Goal: Task Accomplishment & Management: Complete application form

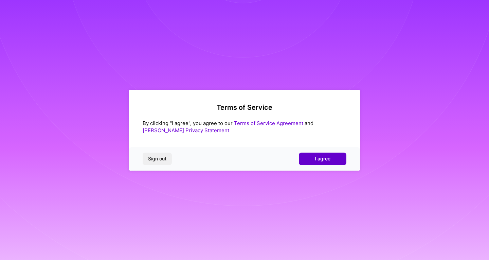
click at [324, 159] on span "I agree" at bounding box center [323, 158] width 16 height 7
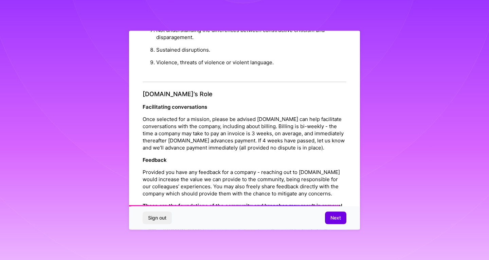
scroll to position [764, 0]
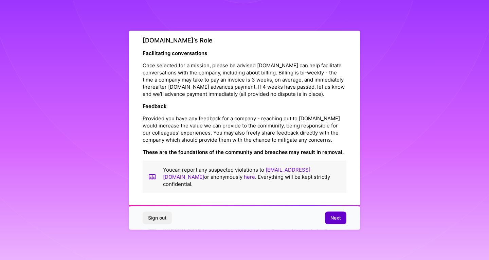
click at [329, 213] on button "Next" at bounding box center [335, 218] width 21 height 12
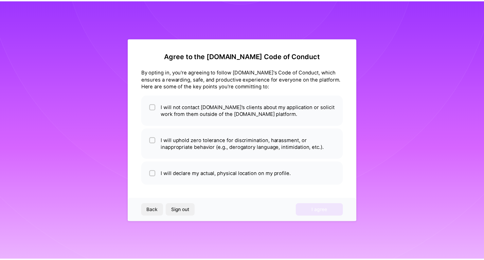
scroll to position [0, 0]
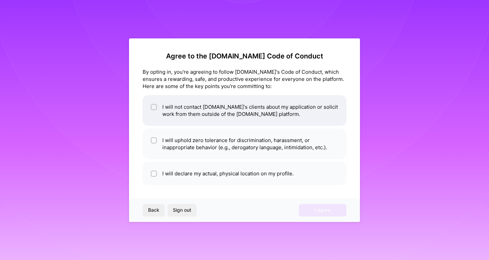
click at [157, 108] on li "I will not contact [DOMAIN_NAME]'s clients about my application or solicit work…" at bounding box center [245, 110] width 204 height 31
checkbox input "true"
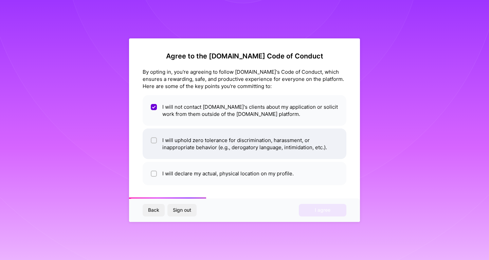
click at [155, 139] on input "checkbox" at bounding box center [154, 140] width 5 height 5
checkbox input "true"
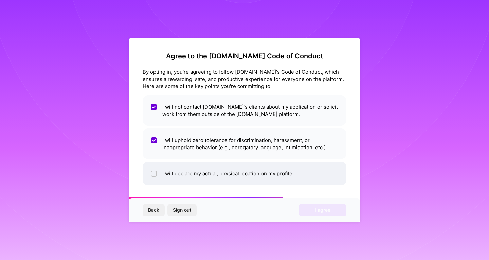
click at [165, 177] on li "I will declare my actual, physical location on my profile." at bounding box center [245, 173] width 204 height 23
checkbox input "true"
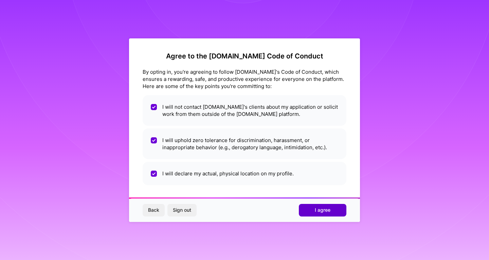
click at [313, 211] on button "I agree" at bounding box center [323, 210] width 48 height 12
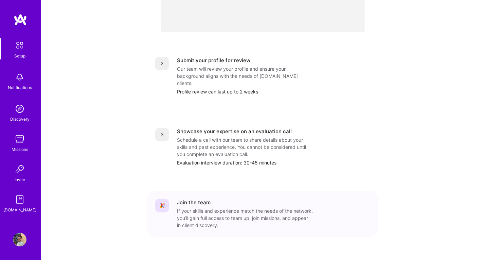
scroll to position [77, 0]
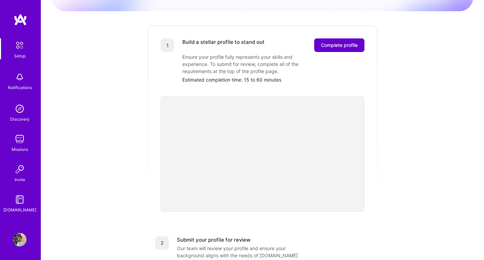
click at [343, 42] on span "Complete profile" at bounding box center [339, 45] width 37 height 7
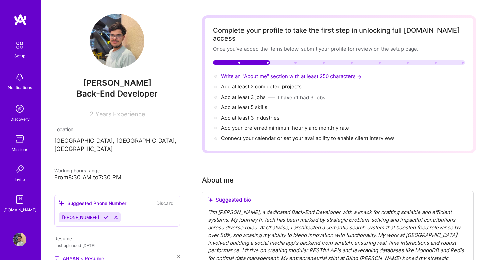
scroll to position [22, 0]
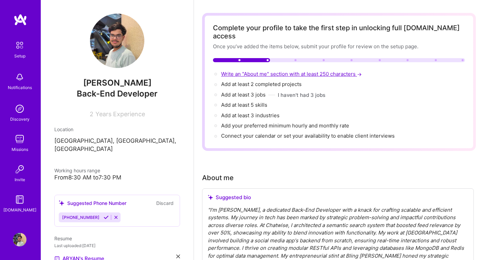
click at [268, 71] on span "Write an "About me" section with at least 250 characters →" at bounding box center [292, 74] width 142 height 6
select select "US"
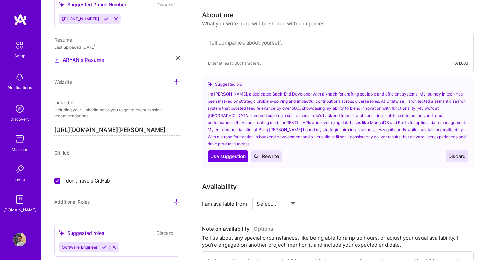
scroll to position [187, 0]
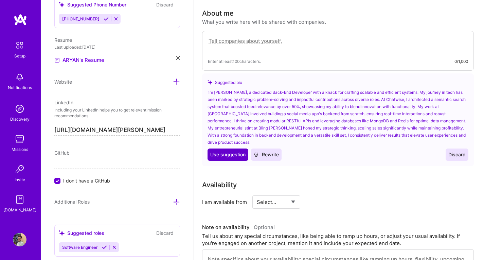
click at [229, 151] on span "Use suggestion" at bounding box center [227, 154] width 35 height 7
type textarea "I'm [PERSON_NAME], a dedicated Back-End Developer with a knack for crafting sca…"
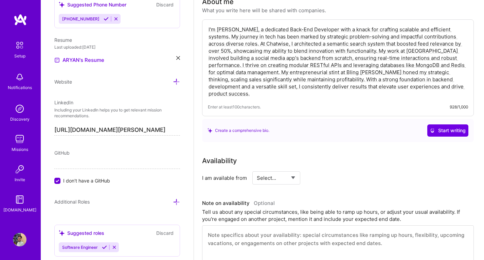
scroll to position [201, 0]
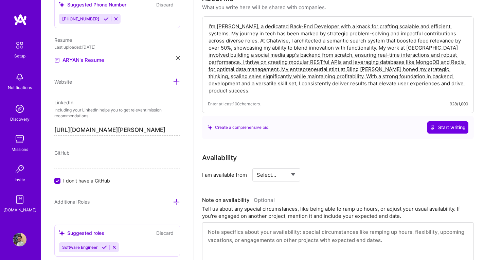
click at [271, 169] on select "Select... Right Now Future Date Not Available" at bounding box center [276, 174] width 39 height 17
select select "Right Now"
click at [257, 166] on select "Select... Right Now Future Date Not Available" at bounding box center [276, 174] width 39 height 17
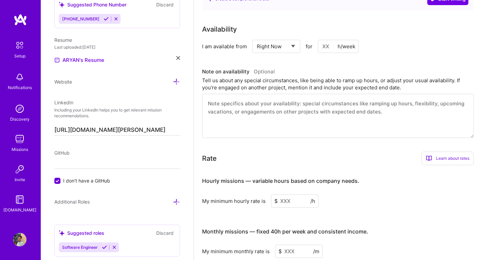
scroll to position [340, 0]
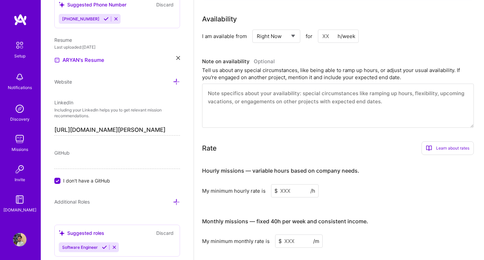
click at [289, 184] on input at bounding box center [295, 190] width 48 height 13
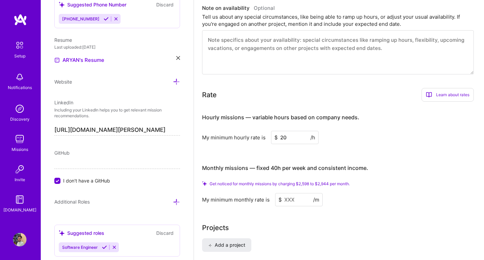
scroll to position [393, 0]
type input "20"
click at [294, 193] on input at bounding box center [299, 199] width 48 height 13
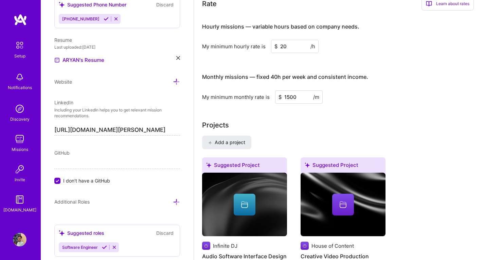
scroll to position [474, 0]
type input "1500"
click at [245, 139] on span "Add a project" at bounding box center [226, 142] width 37 height 7
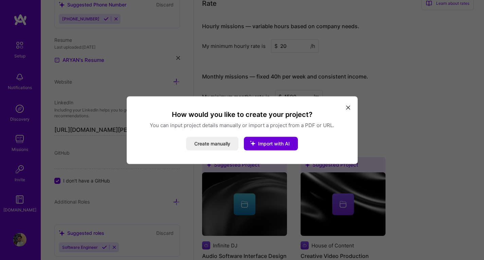
click at [349, 109] on icon "modal" at bounding box center [348, 108] width 4 height 4
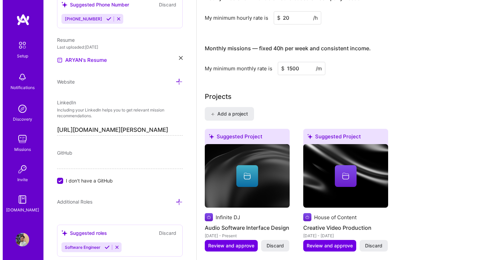
scroll to position [502, 0]
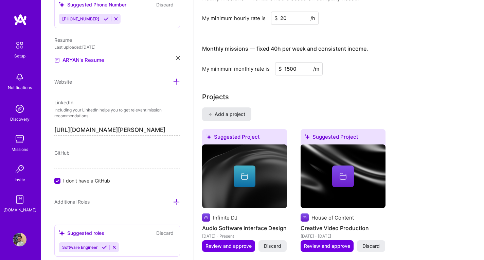
click at [240, 111] on span "Add a project" at bounding box center [226, 114] width 37 height 7
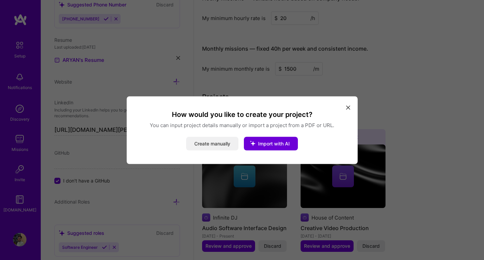
click at [216, 147] on button "Create manually" at bounding box center [212, 144] width 52 height 14
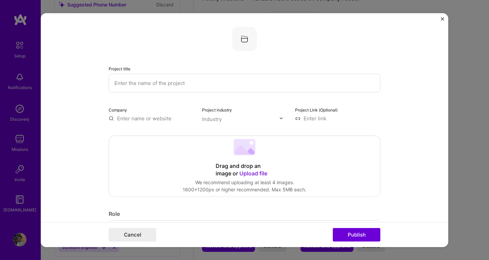
click at [220, 79] on input "text" at bounding box center [245, 82] width 272 height 19
type input "Infinite DJ"
click at [145, 117] on input "text" at bounding box center [151, 117] width 85 height 7
drag, startPoint x: 215, startPoint y: 129, endPoint x: 217, endPoint y: 125, distance: 5.3
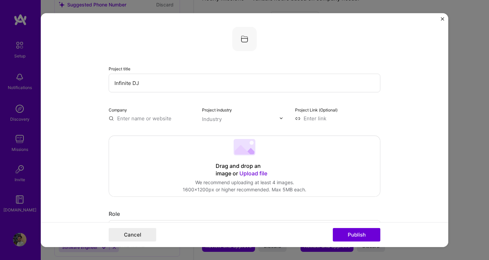
click at [219, 121] on input "text" at bounding box center [240, 118] width 77 height 7
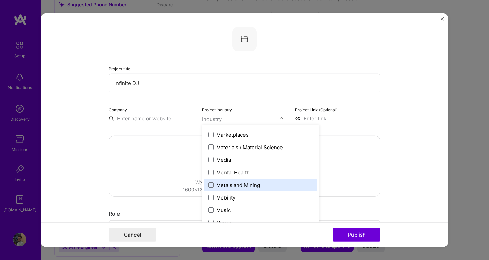
scroll to position [1039, 0]
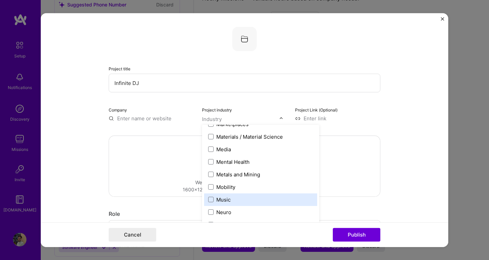
click at [232, 196] on label "Music" at bounding box center [260, 199] width 105 height 7
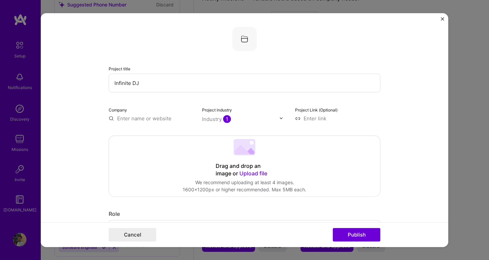
click at [313, 112] on label "Project Link (Optional)" at bounding box center [316, 109] width 42 height 5
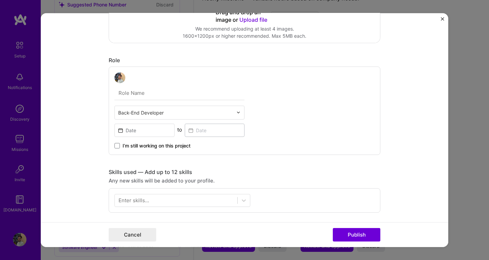
scroll to position [154, 0]
click at [185, 107] on div "Back-End Developer" at bounding box center [176, 111] width 122 height 13
type input "gu"
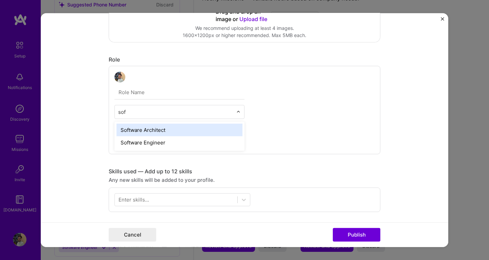
type input "soft"
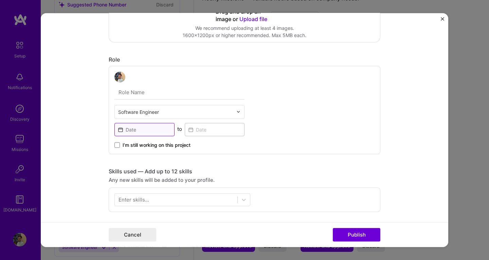
click at [140, 128] on input at bounding box center [144, 129] width 60 height 13
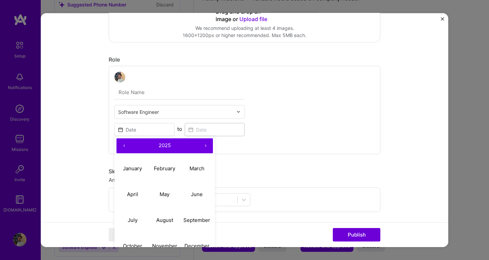
click at [166, 93] on input "text" at bounding box center [179, 92] width 130 height 14
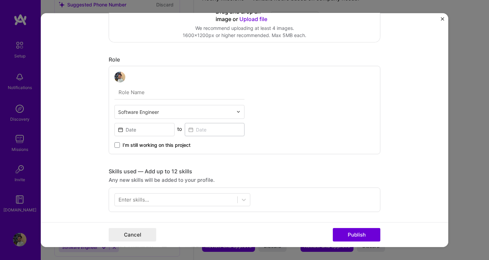
click at [158, 109] on input "text" at bounding box center [175, 111] width 115 height 7
click at [169, 91] on input "text" at bounding box center [179, 92] width 130 height 14
type input "GUI Developer"
click at [134, 131] on input at bounding box center [144, 129] width 60 height 13
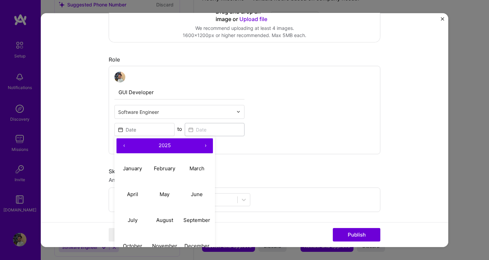
click at [119, 145] on button "‹" at bounding box center [123, 145] width 15 height 15
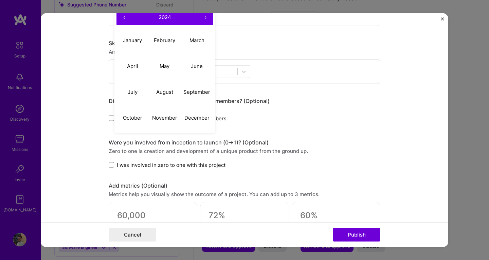
scroll to position [250, 0]
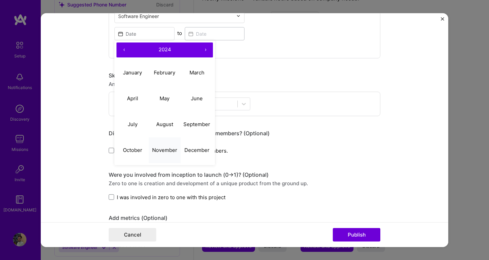
click at [160, 157] on button "November" at bounding box center [165, 150] width 32 height 26
type input "[DATE]"
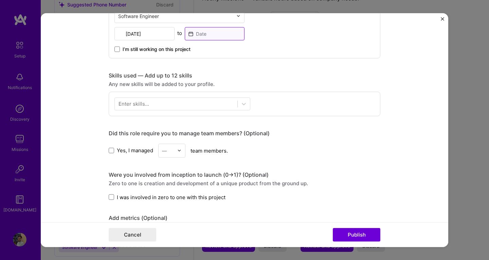
click at [195, 31] on input at bounding box center [215, 33] width 60 height 13
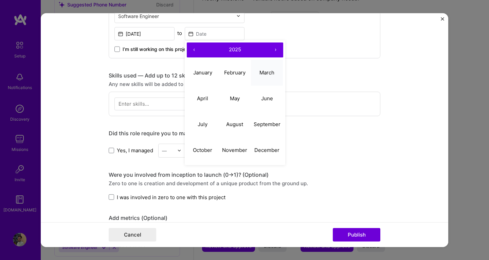
click at [267, 75] on abbr "March" at bounding box center [266, 72] width 15 height 6
type input "[DATE]"
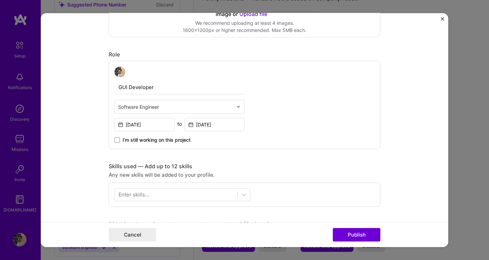
scroll to position [204, 0]
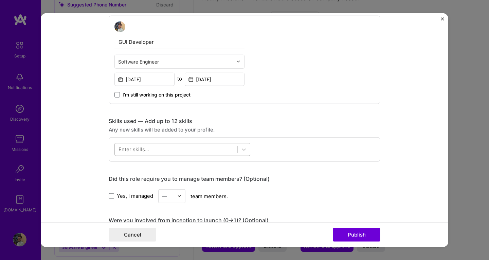
click at [154, 144] on div at bounding box center [176, 149] width 123 height 11
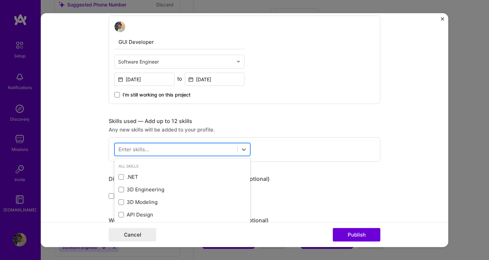
scroll to position [505, 0]
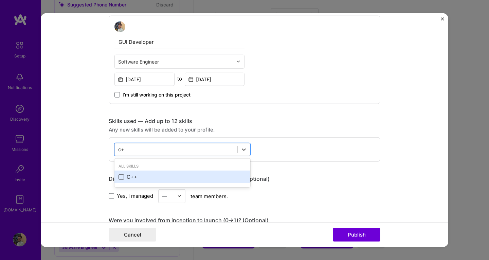
click at [119, 177] on span at bounding box center [121, 176] width 5 height 5
click at [0, 0] on input "checkbox" at bounding box center [0, 0] width 0 height 0
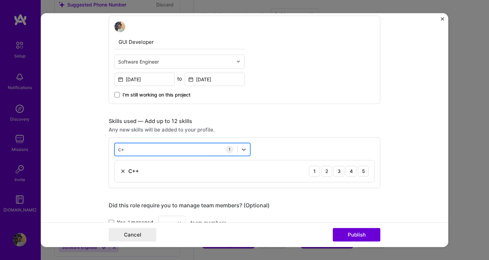
click at [137, 152] on div "c+ c+" at bounding box center [176, 149] width 123 height 11
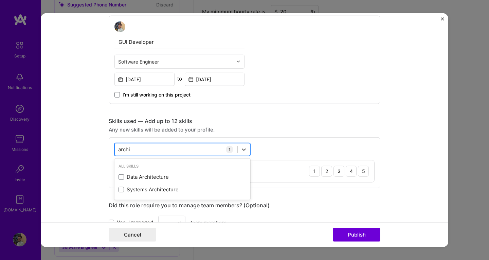
scroll to position [509, 0]
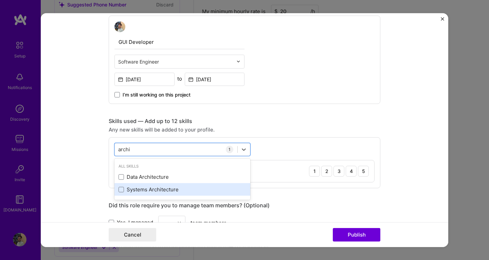
click at [133, 192] on div "Systems Architecture" at bounding box center [183, 189] width 128 height 7
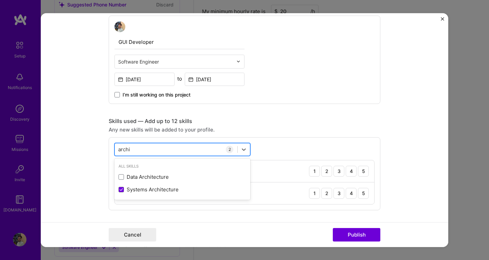
click at [149, 150] on div "archi archi" at bounding box center [176, 149] width 123 height 11
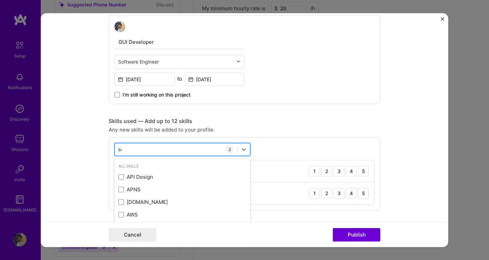
scroll to position [512, 0]
type input "s"
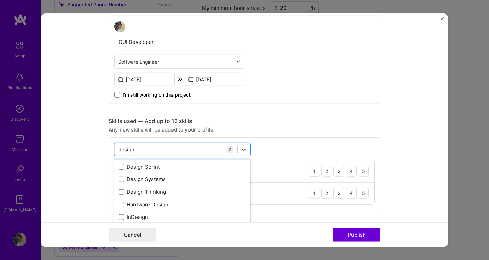
scroll to position [39, 0]
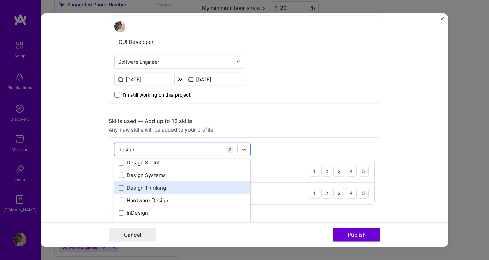
click at [149, 188] on div "Design Thinking" at bounding box center [183, 187] width 128 height 7
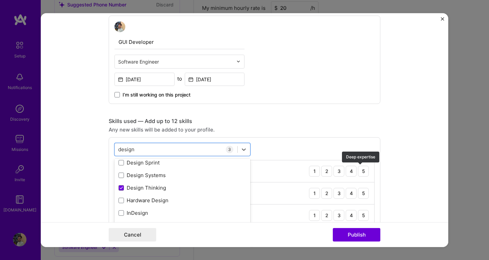
type input "design"
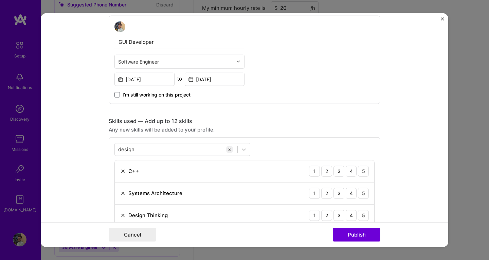
click at [397, 175] on form "Project title Infinite DJ Company Project industry Industry 1 Project Link (Opt…" at bounding box center [244, 130] width 407 height 234
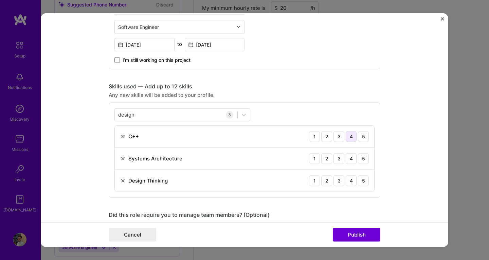
click at [348, 136] on div "4" at bounding box center [351, 136] width 11 height 11
click at [350, 160] on div "4" at bounding box center [351, 158] width 11 height 11
click at [359, 180] on div "5" at bounding box center [363, 180] width 11 height 11
click at [348, 179] on div "4" at bounding box center [351, 180] width 11 height 11
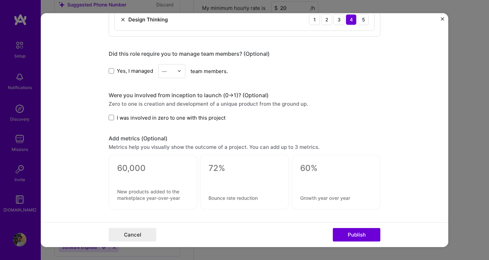
scroll to position [400, 0]
click at [109, 117] on span at bounding box center [111, 116] width 5 height 5
click at [0, 0] on input "I was involved in zero to one with this project" at bounding box center [0, 0] width 0 height 0
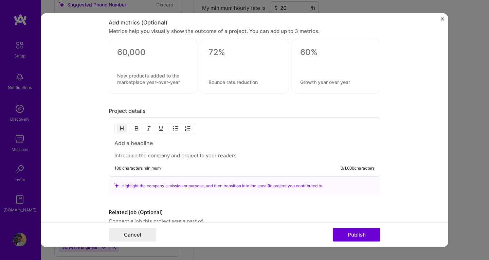
scroll to position [515, 0]
click at [178, 158] on p at bounding box center [244, 155] width 260 height 7
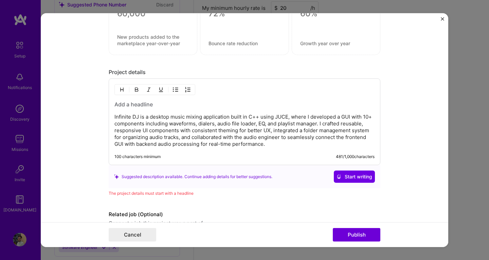
scroll to position [554, 0]
click at [125, 107] on h3 at bounding box center [244, 104] width 260 height 7
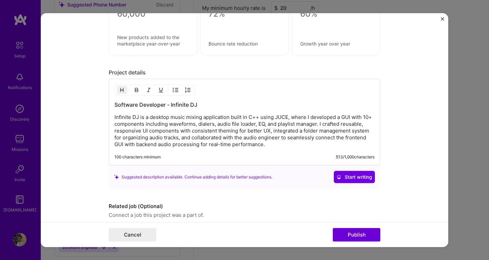
click at [169, 105] on h3 "Software Developer - Infinite DJ" at bounding box center [244, 104] width 260 height 7
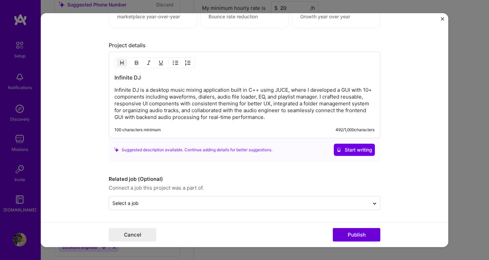
click at [352, 149] on span "Start writing" at bounding box center [355, 149] width 36 height 7
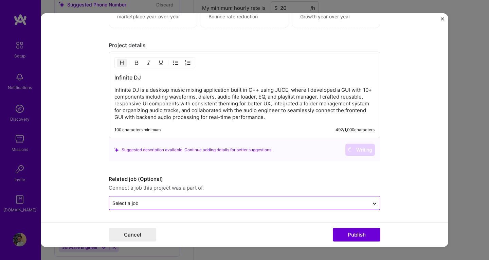
click at [165, 200] on input "text" at bounding box center [238, 202] width 253 height 7
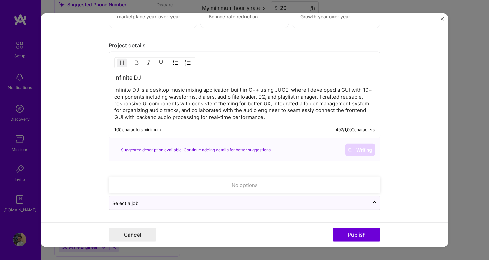
click at [76, 172] on form "Project title Infinite DJ Company Project industry Industry 1 Project Link (Opt…" at bounding box center [244, 130] width 407 height 234
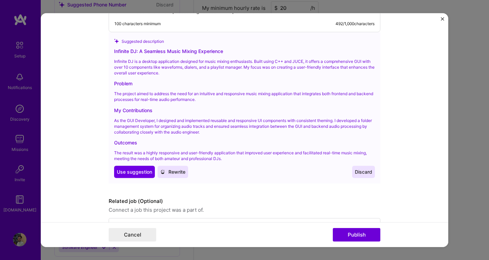
scroll to position [685, 0]
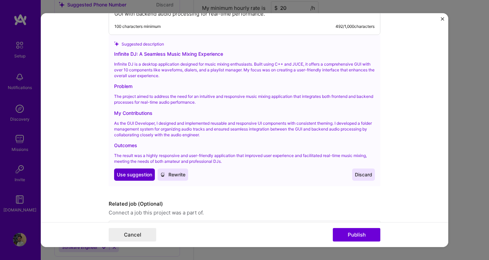
click at [124, 171] on span "Use suggestion" at bounding box center [134, 174] width 35 height 7
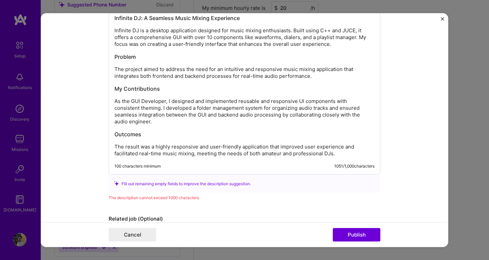
scroll to position [640, 0]
click at [146, 134] on h3 "Outcomes" at bounding box center [244, 134] width 260 height 7
click at [147, 137] on h3 "Outcomes" at bounding box center [244, 134] width 260 height 7
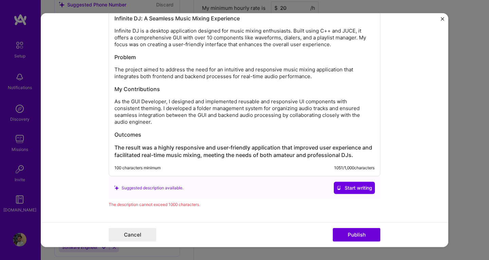
scroll to position [624, 0]
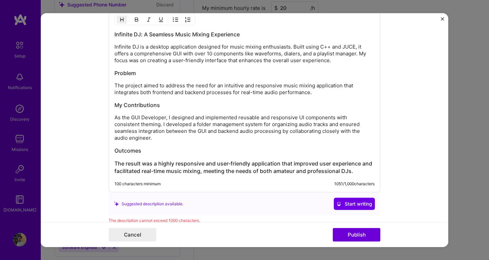
click at [340, 65] on div "Infinite DJ: A Seamless Music Mixing Experience Infinite DJ is a desktop applic…" at bounding box center [244, 103] width 260 height 144
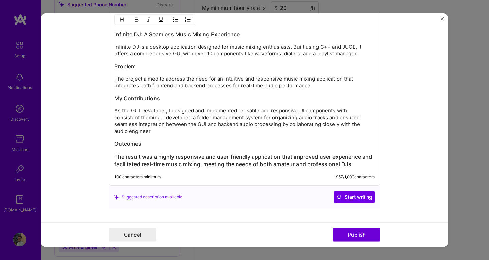
scroll to position [672, 0]
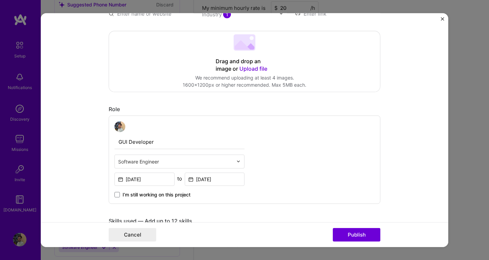
scroll to position [0, 0]
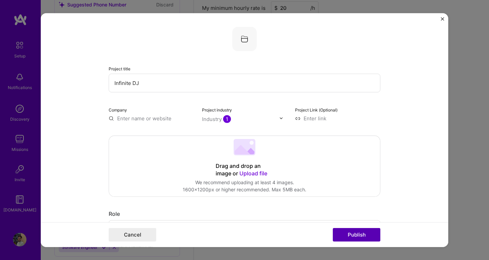
click at [348, 233] on button "Publish" at bounding box center [357, 235] width 48 height 14
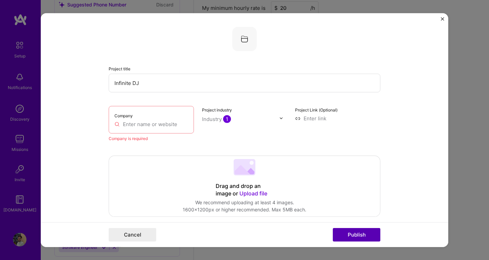
scroll to position [14, 0]
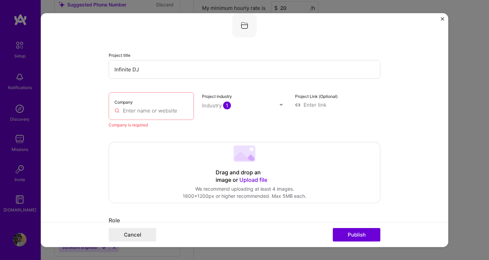
click at [156, 113] on input "text" at bounding box center [151, 110] width 74 height 7
click at [139, 71] on input "Infinite DJ" at bounding box center [245, 69] width 272 height 19
click at [133, 109] on input "text" at bounding box center [151, 110] width 74 height 7
paste input "Infinite DJ"
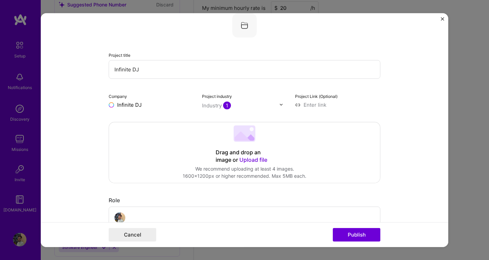
type input "Infinite DJ"
click at [208, 69] on input "Infinite DJ" at bounding box center [245, 69] width 272 height 19
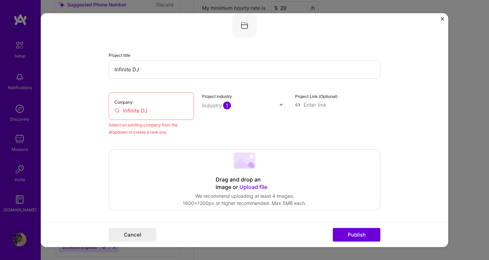
type input "Infinite DJ"
click at [148, 110] on input "Infinite DJ" at bounding box center [151, 110] width 74 height 7
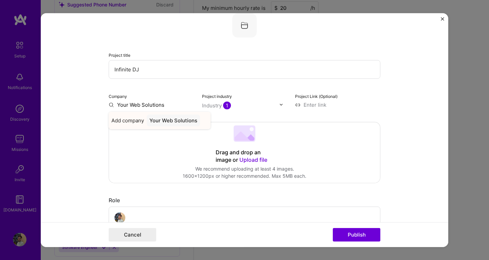
type input "Your Web Solutions"
click at [159, 123] on div "Your Web Solutions" at bounding box center [173, 120] width 53 height 12
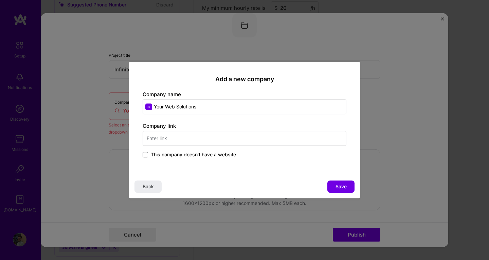
click at [201, 139] on input "text" at bounding box center [245, 138] width 204 height 15
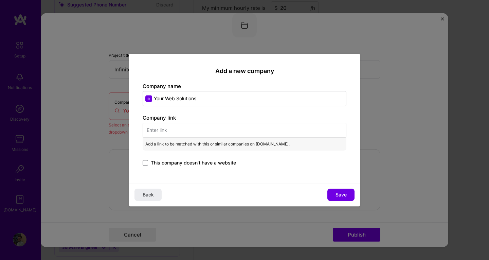
click at [190, 127] on input "text" at bounding box center [245, 130] width 204 height 15
paste input "[DOMAIN_NAME][URL]"
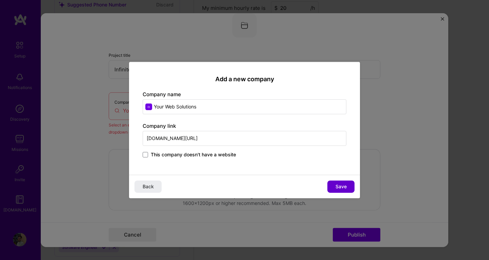
type input "[DOMAIN_NAME][URL]"
click at [335, 183] on button "Save" at bounding box center [340, 186] width 27 height 12
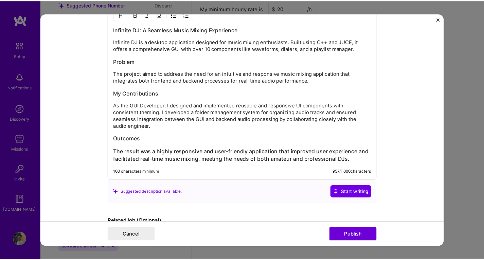
scroll to position [672, 0]
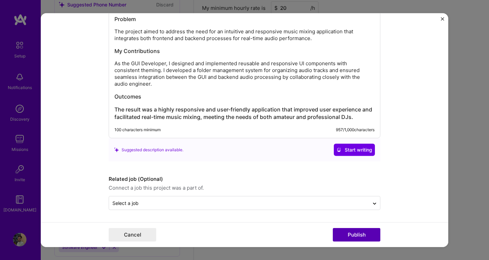
click at [358, 232] on button "Publish" at bounding box center [357, 235] width 48 height 14
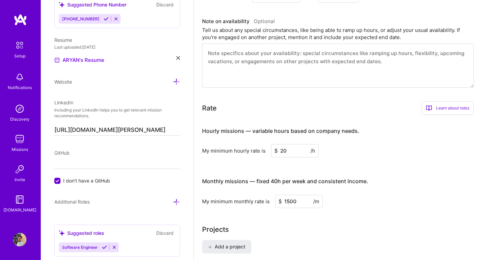
scroll to position [442, 0]
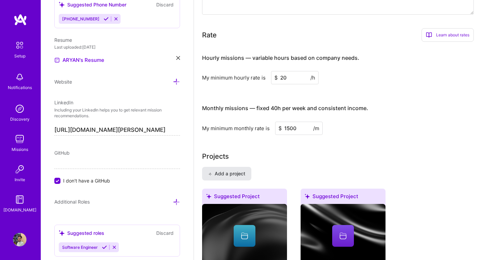
click at [220, 170] on span "Add a project" at bounding box center [226, 173] width 37 height 7
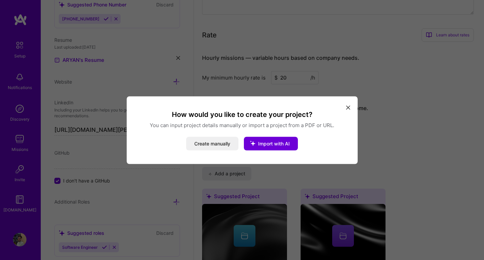
click at [353, 109] on div "How would you like to create your project? You can input project details manual…" at bounding box center [242, 130] width 231 height 68
click at [348, 109] on icon "modal" at bounding box center [348, 108] width 4 height 4
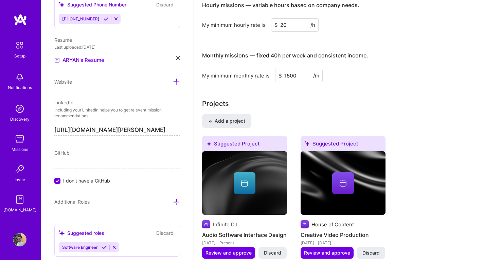
scroll to position [494, 0]
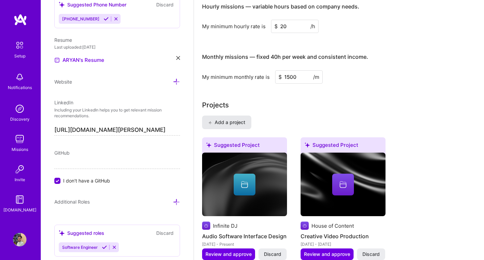
click at [238, 119] on span "Add a project" at bounding box center [226, 122] width 37 height 7
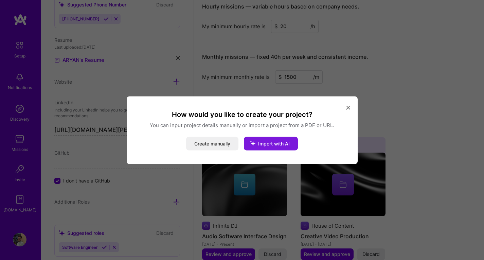
click at [278, 142] on span "Import with AI" at bounding box center [274, 143] width 32 height 6
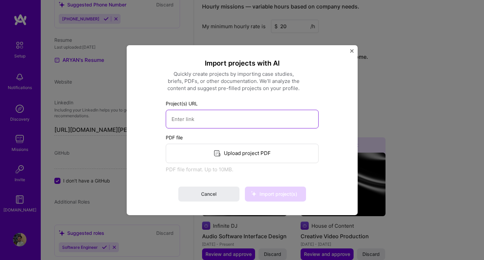
click at [204, 114] on input at bounding box center [242, 118] width 153 height 19
paste input "[DOMAIN_NAME][URL]"
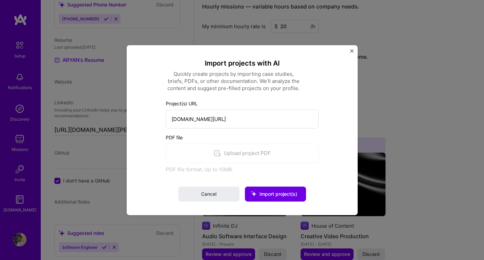
type input "[URL][DOMAIN_NAME]"
click at [242, 155] on div "PDF file Upload project PDF PDF file format. Up to 10MB." at bounding box center [242, 152] width 153 height 39
click at [304, 126] on input "[URL][DOMAIN_NAME]" at bounding box center [242, 118] width 153 height 19
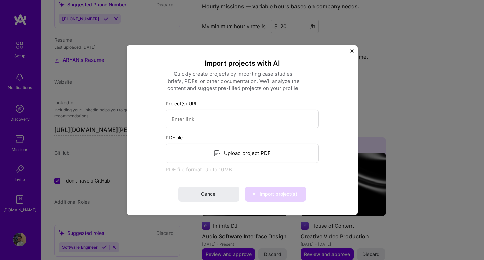
click at [337, 128] on div "Import projects with AI Quickly create projects by importing case studies, brie…" at bounding box center [242, 129] width 204 height 143
click at [232, 159] on div "Upload project PDF" at bounding box center [242, 152] width 153 height 19
click at [350, 53] on button "Close" at bounding box center [351, 52] width 3 height 7
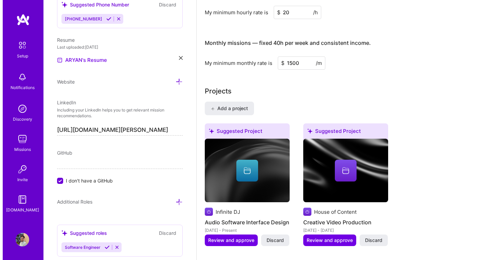
scroll to position [509, 0]
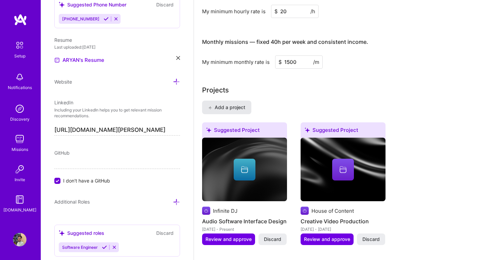
click at [229, 101] on button "Add a project" at bounding box center [226, 108] width 49 height 14
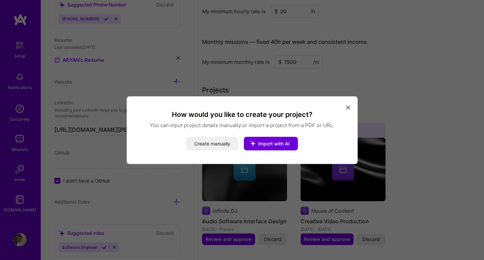
click at [199, 149] on button "Create manually" at bounding box center [212, 144] width 52 height 14
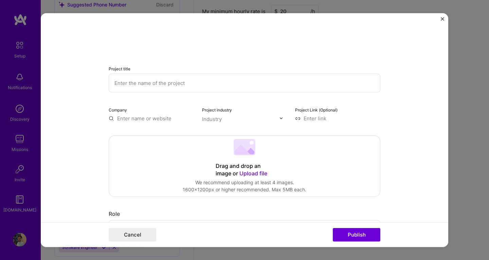
click at [190, 78] on input "text" at bounding box center [245, 82] width 272 height 19
type input "ShareIt"
click at [129, 117] on input "text" at bounding box center [151, 117] width 85 height 7
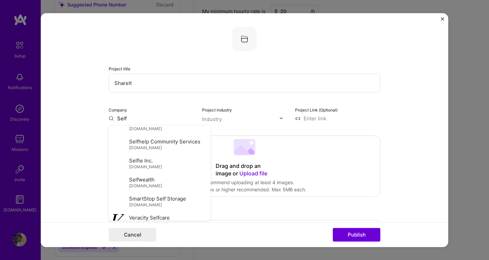
scroll to position [309, 0]
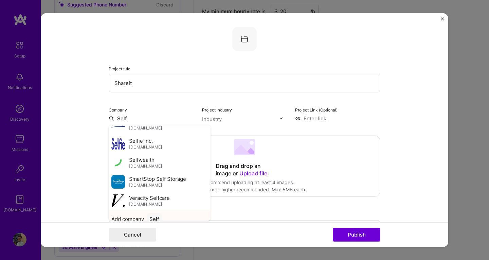
type input "Self"
click at [150, 213] on div "Self" at bounding box center [154, 219] width 15 height 12
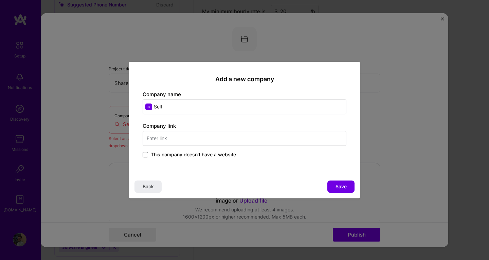
click at [178, 141] on input "text" at bounding box center [245, 138] width 204 height 15
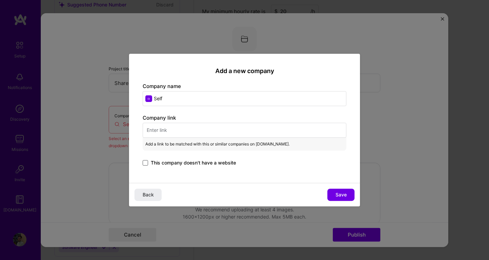
click at [144, 162] on span at bounding box center [145, 162] width 5 height 5
click at [0, 0] on input "This company doesn't have a website" at bounding box center [0, 0] width 0 height 0
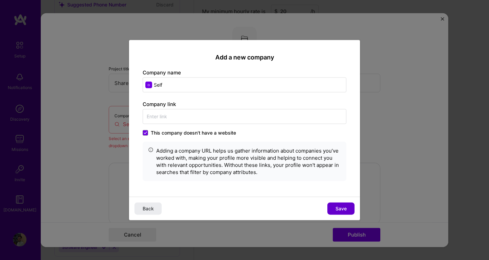
click at [335, 204] on button "Save" at bounding box center [340, 208] width 27 height 12
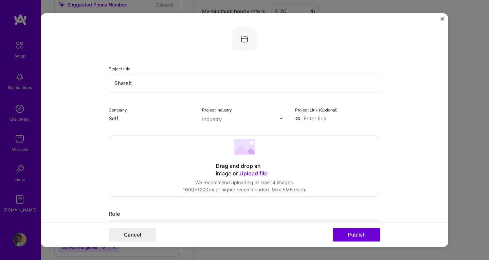
click at [226, 121] on input "text" at bounding box center [240, 118] width 77 height 7
type input "shar"
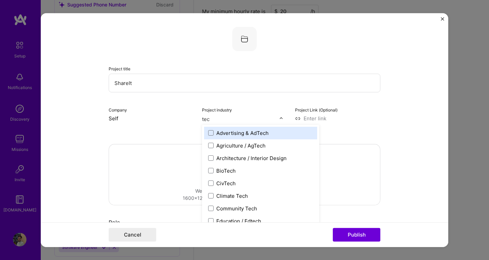
type input "tech"
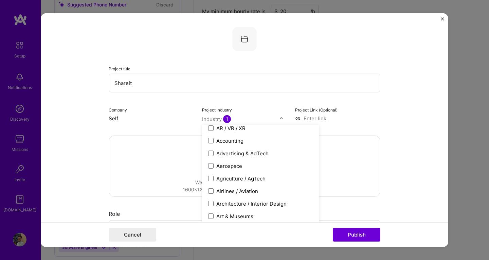
scroll to position [68, 0]
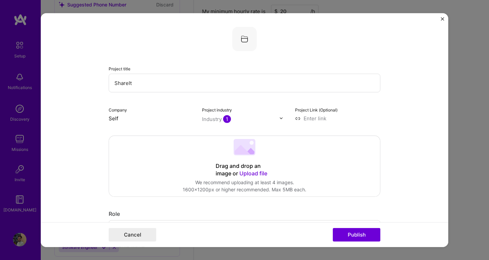
click at [317, 115] on input at bounding box center [337, 117] width 85 height 7
paste input "[URL][DOMAIN_NAME]"
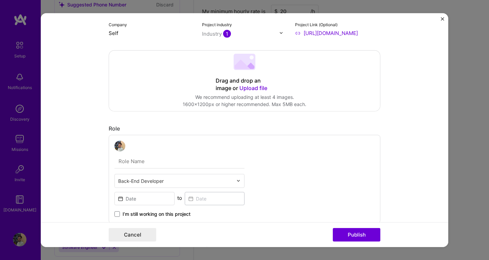
scroll to position [100, 0]
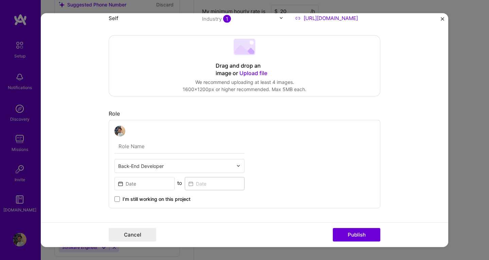
type input "[URL][DOMAIN_NAME]"
click at [174, 147] on input "text" at bounding box center [179, 146] width 130 height 14
type input "Developer"
click at [152, 168] on input "text" at bounding box center [175, 165] width 115 height 7
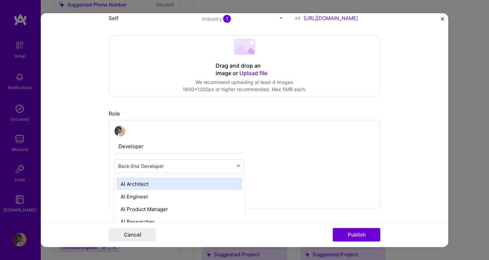
scroll to position [529, 0]
type input "soft"
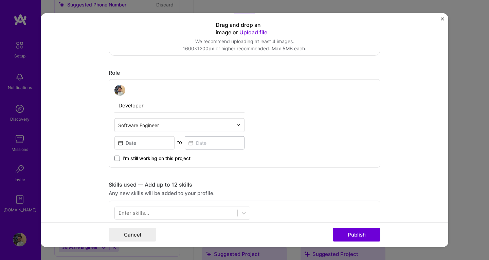
scroll to position [141, 0]
click at [147, 136] on input at bounding box center [144, 141] width 60 height 13
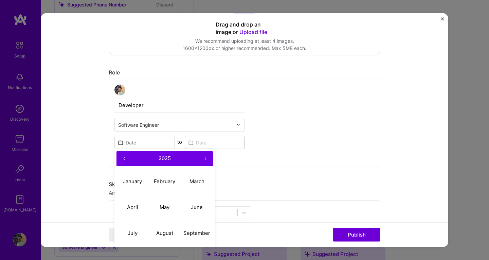
click at [119, 158] on button "‹" at bounding box center [123, 158] width 15 height 15
click at [160, 205] on abbr "May" at bounding box center [165, 207] width 10 height 6
type input "[DATE]"
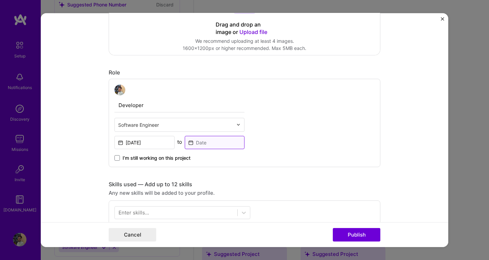
click at [198, 141] on input at bounding box center [215, 141] width 60 height 13
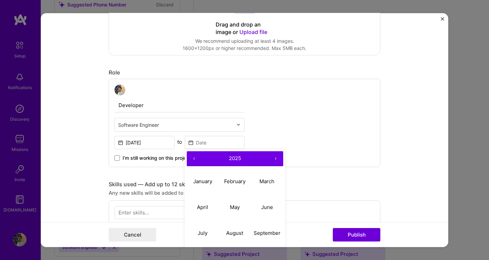
click at [190, 157] on button "‹" at bounding box center [194, 158] width 15 height 15
click at [274, 209] on button "June" at bounding box center [267, 207] width 32 height 26
type input "[DATE]"
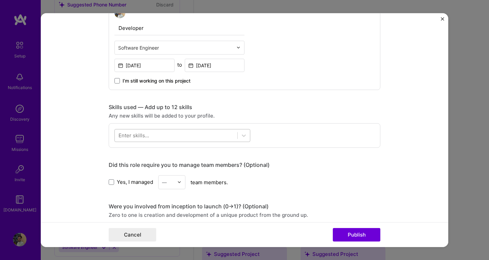
scroll to position [219, 0]
click at [168, 132] on div at bounding box center [176, 134] width 123 height 11
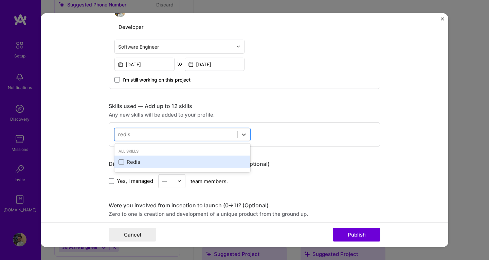
click at [121, 162] on div "Redis" at bounding box center [183, 161] width 128 height 7
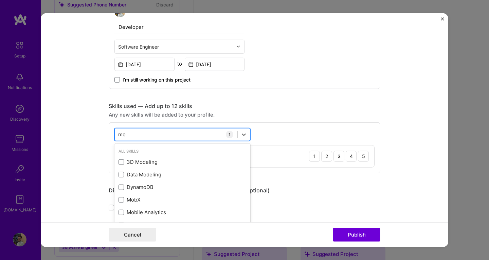
type input "mongo"
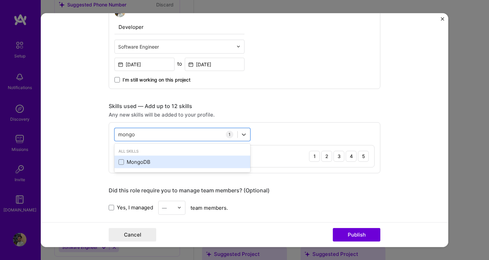
click at [122, 160] on div "MongoDB" at bounding box center [183, 161] width 128 height 7
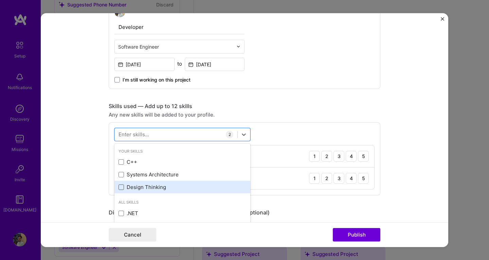
click at [119, 188] on span at bounding box center [121, 186] width 5 height 5
click at [0, 0] on input "checkbox" at bounding box center [0, 0] width 0 height 0
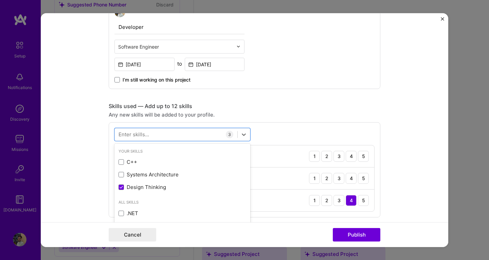
click at [266, 90] on div "Project title ShareIt Company Self Project industry Industry 1 Project Link (Op…" at bounding box center [245, 173] width 272 height 732
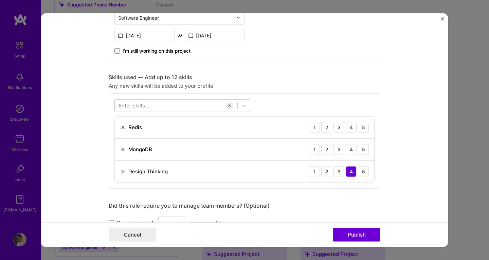
scroll to position [247, 0]
click at [353, 152] on div "4" at bounding box center [351, 150] width 11 height 11
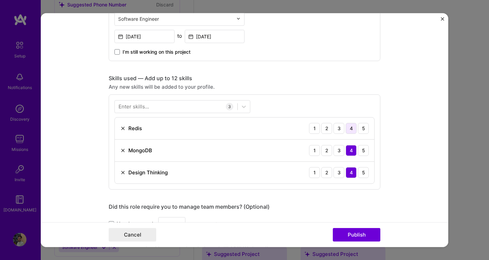
click at [350, 129] on div "4" at bounding box center [351, 128] width 11 height 11
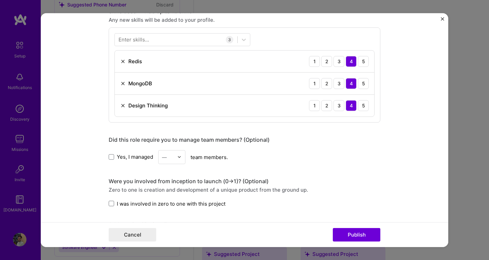
scroll to position [370, 0]
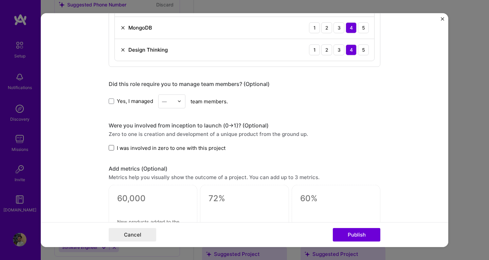
click at [109, 147] on span at bounding box center [111, 147] width 5 height 5
click at [0, 0] on input "I was involved in zero to one with this project" at bounding box center [0, 0] width 0 height 0
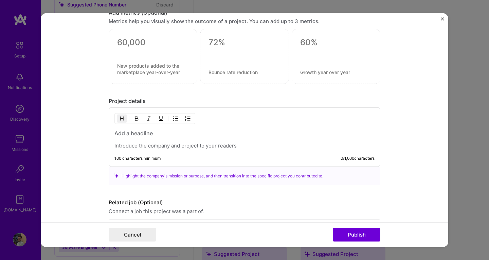
scroll to position [550, 0]
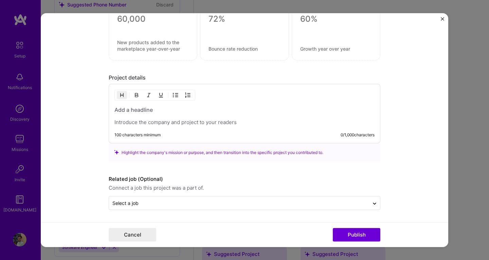
click at [198, 120] on p at bounding box center [244, 122] width 260 height 7
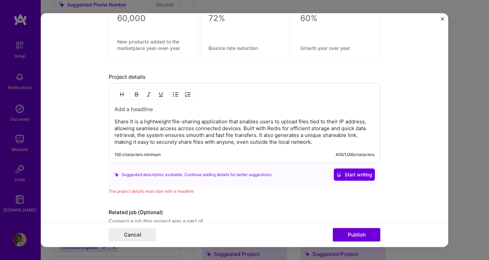
click at [159, 111] on h3 at bounding box center [244, 108] width 260 height 7
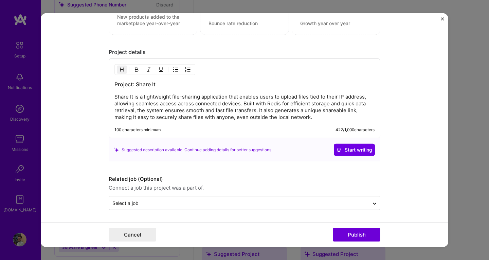
scroll to position [574, 0]
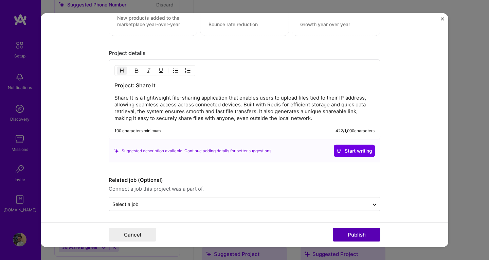
click at [354, 235] on button "Publish" at bounding box center [357, 235] width 48 height 14
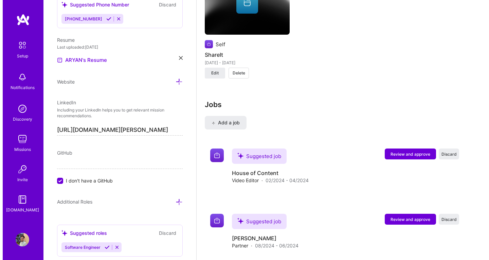
scroll to position [1073, 0]
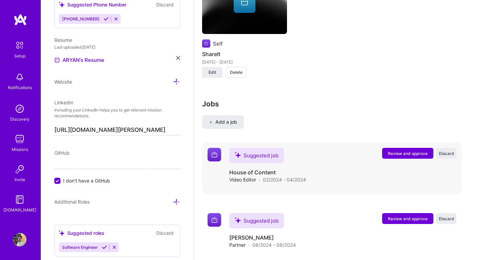
click at [406, 150] on span "Review and approve" at bounding box center [408, 153] width 40 height 6
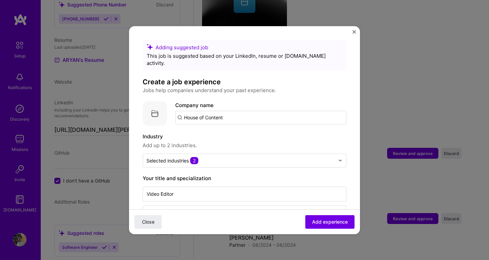
scroll to position [17, 0]
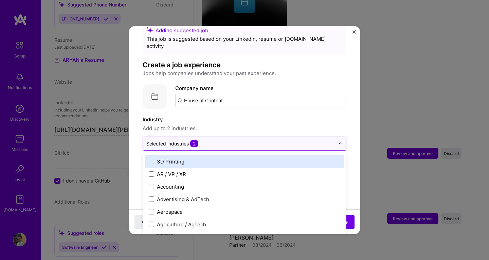
click at [217, 140] on input "text" at bounding box center [240, 143] width 188 height 7
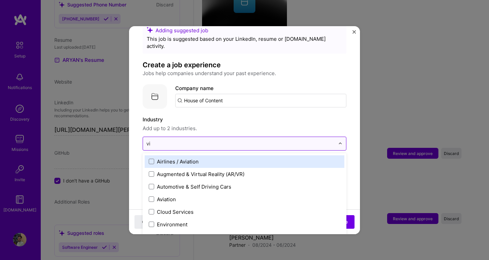
type input "v"
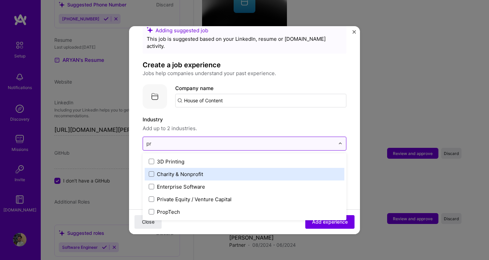
type input "p"
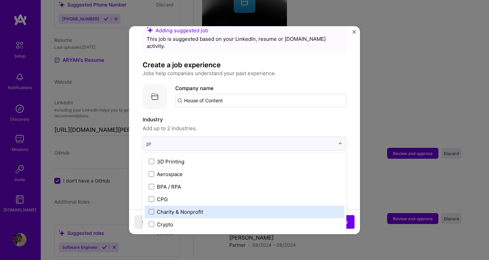
type input "p"
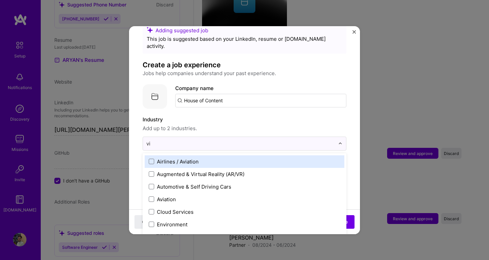
type input "vi"
click at [265, 116] on label "Industry" at bounding box center [245, 119] width 204 height 8
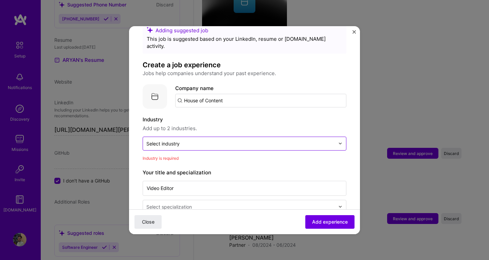
click at [208, 140] on input "text" at bounding box center [240, 143] width 188 height 7
type input "vide"
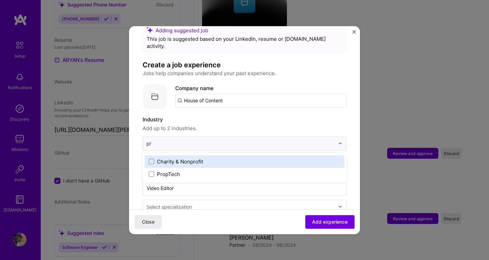
type input "p"
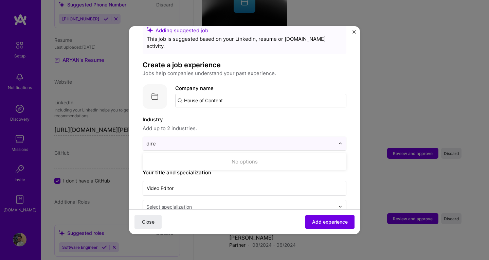
type input "dir"
type input "sho"
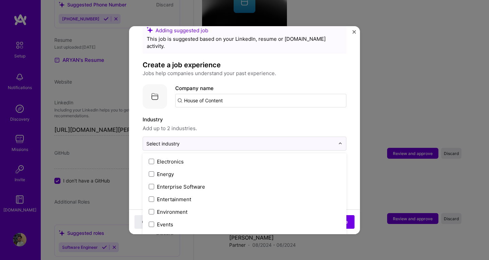
scroll to position [629, 0]
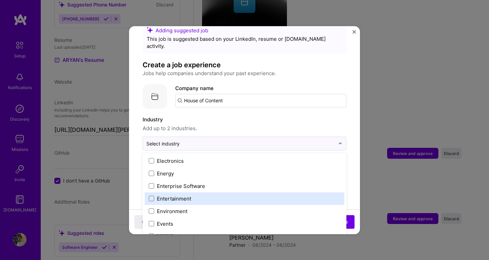
click at [185, 195] on div "Entertainment" at bounding box center [174, 198] width 34 height 7
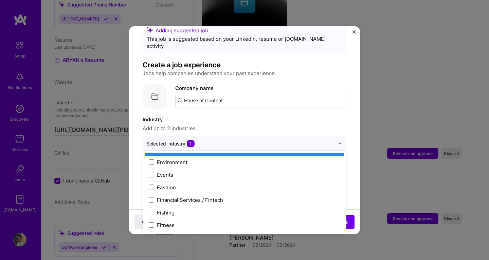
scroll to position [678, 0]
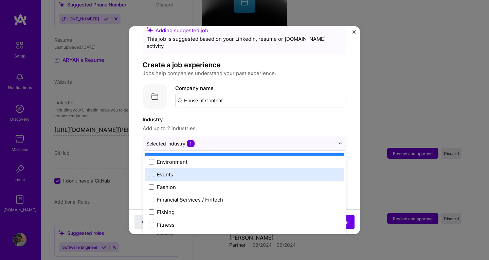
click at [186, 171] on label "Events" at bounding box center [245, 174] width 192 height 7
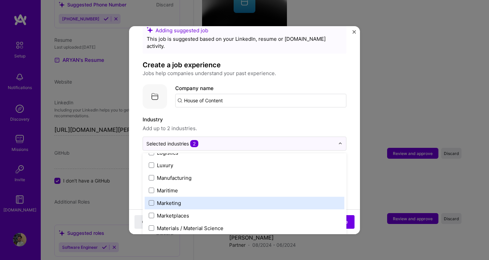
scroll to position [984, 0]
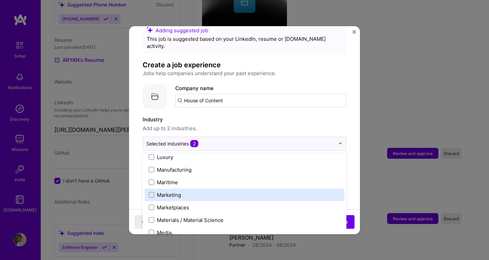
click at [183, 191] on label "Marketing" at bounding box center [245, 194] width 192 height 7
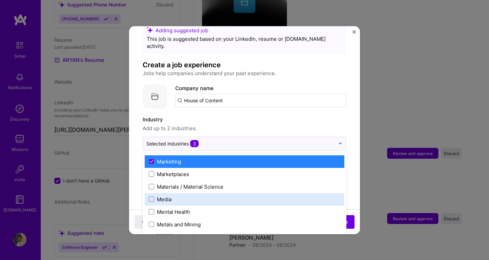
click at [176, 196] on label "Media" at bounding box center [245, 199] width 192 height 7
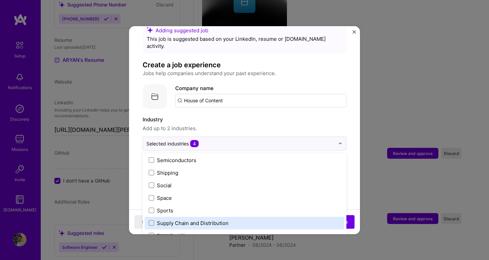
scroll to position [1384, 0]
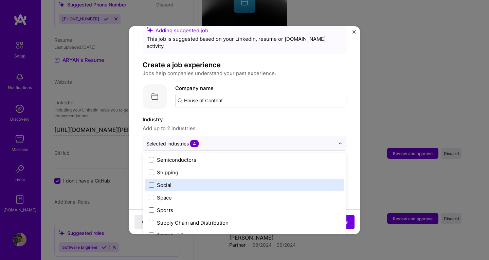
click at [185, 181] on label "Social" at bounding box center [245, 184] width 192 height 7
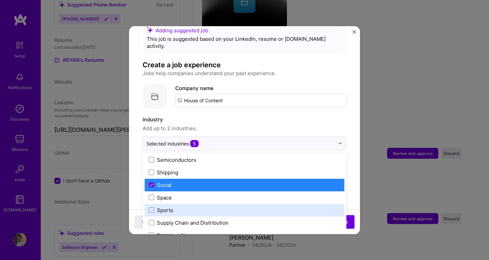
click at [375, 178] on div "Adding suggested job This job is suggested based on your LinkedIn, resume or [D…" at bounding box center [244, 130] width 489 height 260
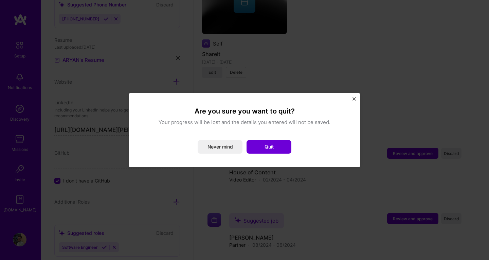
click at [352, 101] on div "Are you sure you want to quit? Your progress will be lost and the details you e…" at bounding box center [244, 130] width 231 height 74
click at [210, 148] on button "Never mind" at bounding box center [220, 147] width 45 height 14
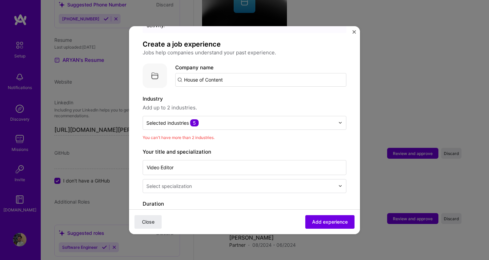
scroll to position [39, 0]
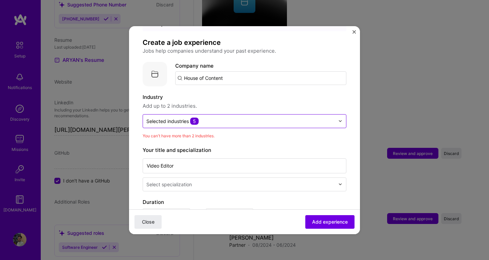
click at [220, 117] on input "text" at bounding box center [240, 120] width 188 height 7
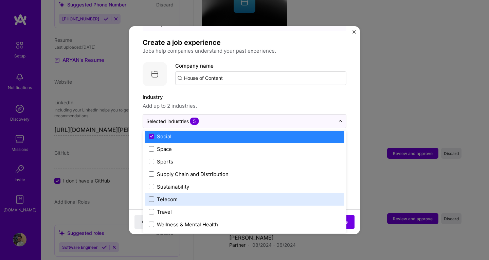
scroll to position [1357, 0]
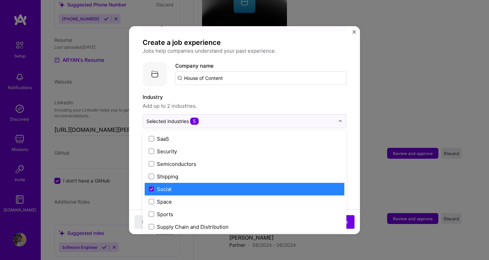
click at [148, 183] on div "Social" at bounding box center [245, 189] width 200 height 13
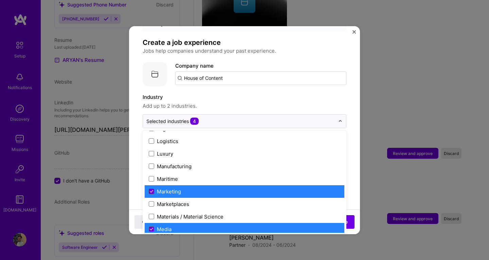
click at [150, 190] on icon at bounding box center [151, 191] width 3 height 3
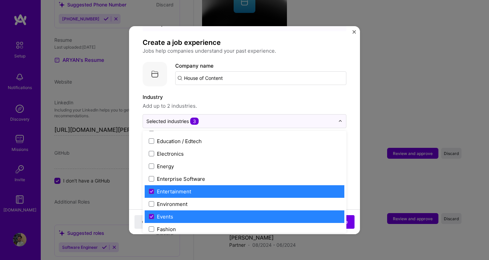
scroll to position [614, 0]
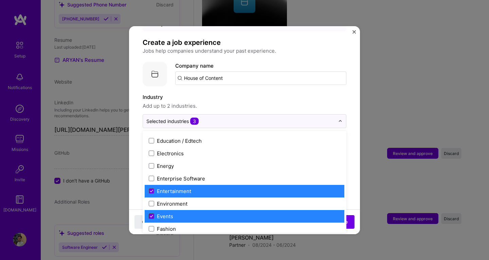
click at [151, 215] on icon at bounding box center [151, 216] width 3 height 3
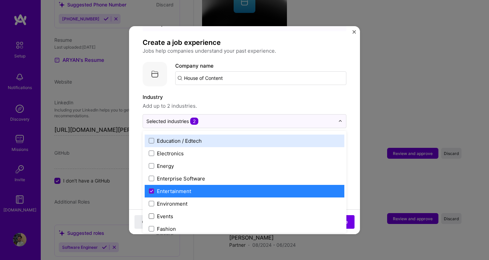
click at [282, 84] on div "Adding suggested job This job is suggested based on your LinkedIn, resume or [D…" at bounding box center [245, 233] width 204 height 467
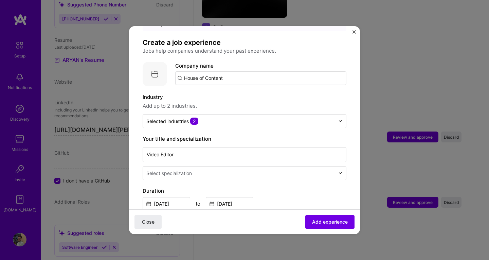
click at [193, 169] on input "text" at bounding box center [241, 172] width 190 height 7
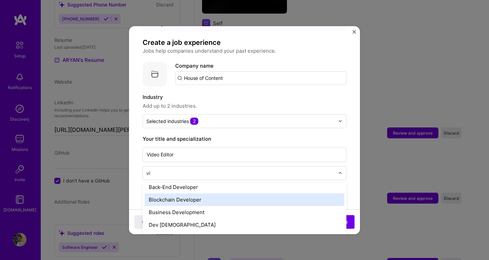
scroll to position [0, 0]
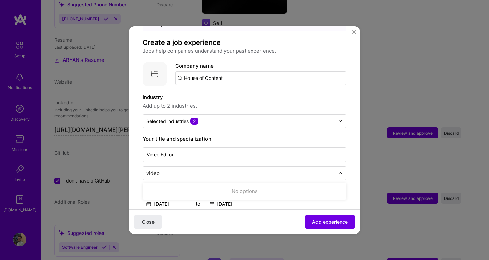
type input "vide"
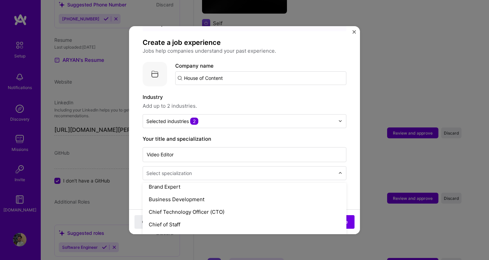
scroll to position [156, 0]
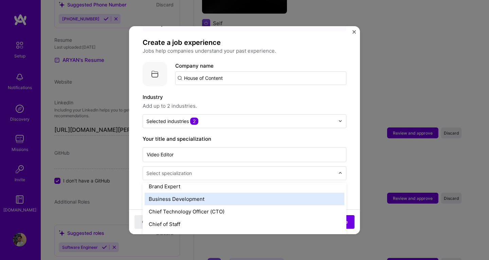
click at [181, 193] on div "Business Development" at bounding box center [245, 199] width 200 height 13
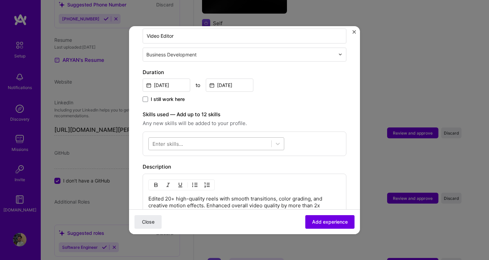
scroll to position [157, 0]
click at [250, 139] on div at bounding box center [210, 144] width 123 height 11
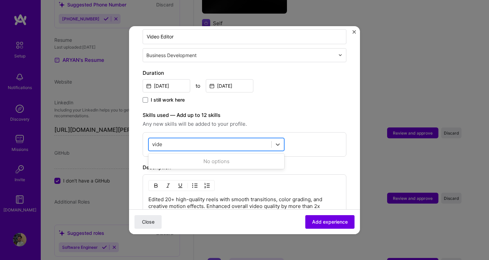
type input "vid"
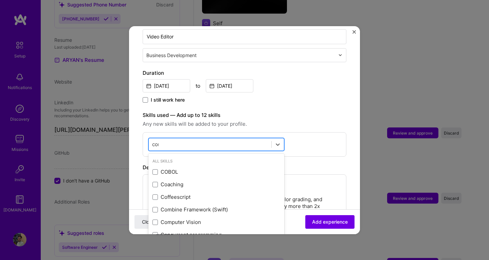
type input "comp"
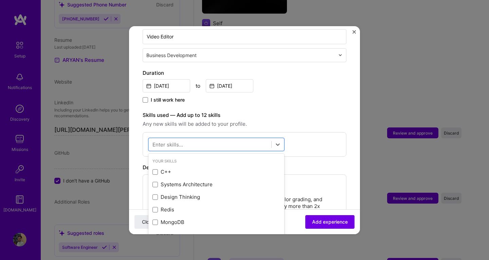
click at [304, 120] on span "Any new skills will be added to your profile." at bounding box center [245, 124] width 204 height 8
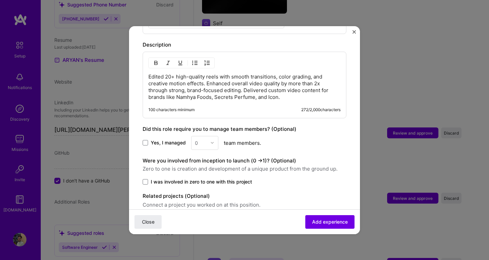
scroll to position [304, 0]
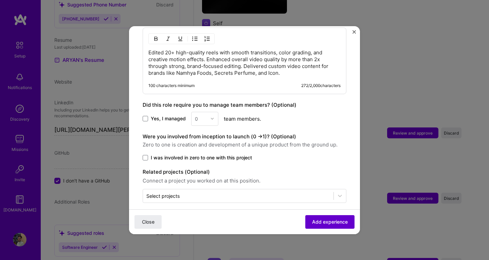
click at [312, 220] on span "Add experience" at bounding box center [330, 221] width 36 height 7
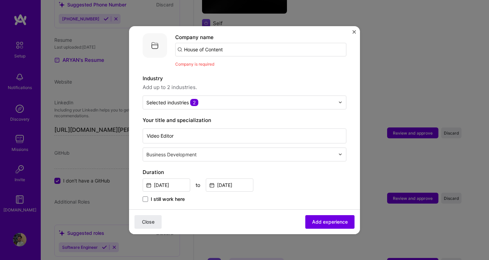
scroll to position [0, 0]
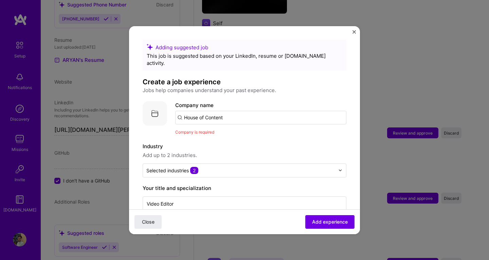
click at [233, 112] on input "House of Content" at bounding box center [260, 118] width 171 height 14
type input "House of Content"
click at [228, 130] on div "House of Content" at bounding box center [237, 136] width 49 height 12
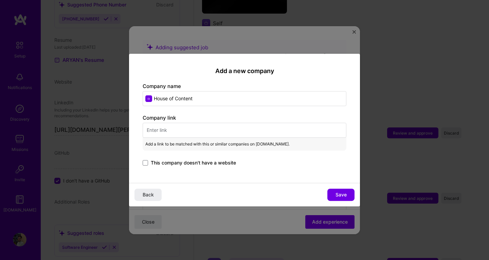
click at [214, 127] on input "text" at bounding box center [245, 130] width 204 height 15
paste input "[URL][DOMAIN_NAME]"
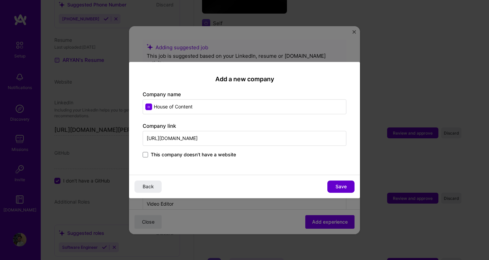
type input "[URL][DOMAIN_NAME]"
click at [343, 182] on button "Save" at bounding box center [340, 186] width 27 height 12
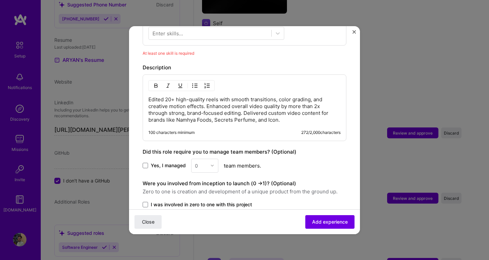
scroll to position [212, 0]
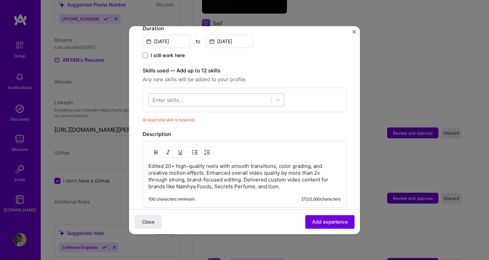
click at [221, 95] on div at bounding box center [210, 99] width 123 height 11
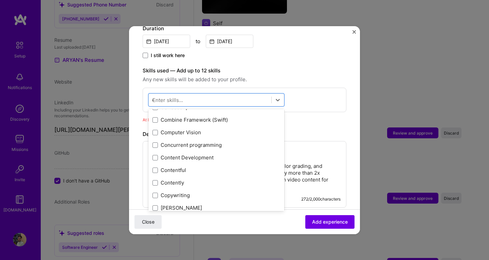
scroll to position [0, 0]
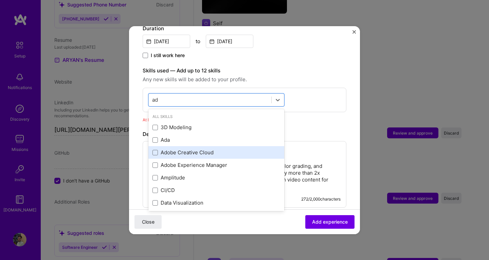
click at [197, 149] on div "Adobe Creative Cloud" at bounding box center [216, 152] width 128 height 7
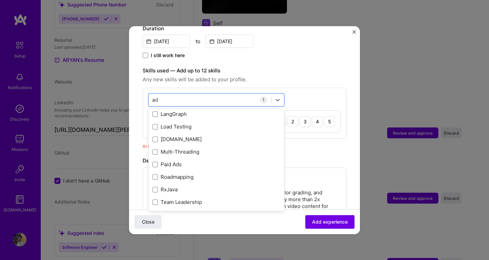
scroll to position [178, 0]
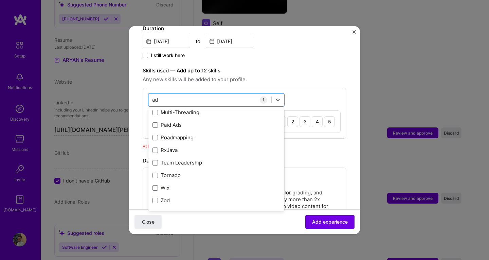
type input "ad"
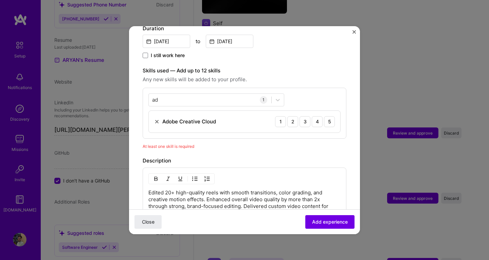
click at [308, 78] on div "Skills used — Add up to 12 skills Any new skills will be added to your profile.…" at bounding box center [245, 103] width 204 height 72
click at [318, 224] on span "Add experience" at bounding box center [330, 221] width 36 height 7
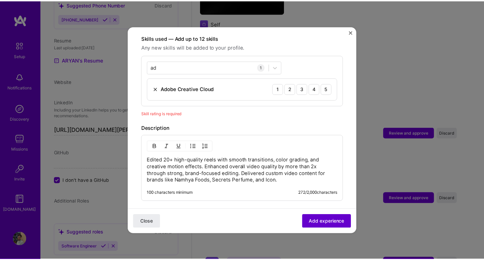
scroll to position [235, 0]
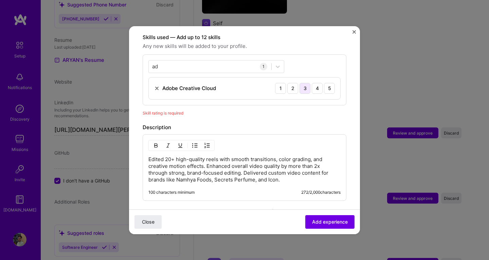
click at [299, 83] on div "3" at bounding box center [304, 88] width 11 height 11
click at [327, 222] on span "Add experience" at bounding box center [330, 221] width 36 height 7
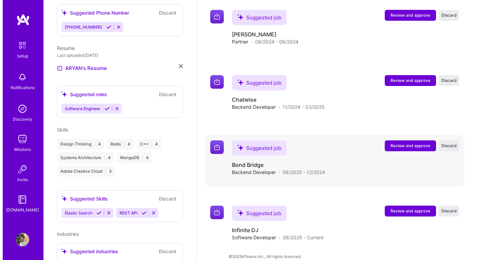
scroll to position [947, 0]
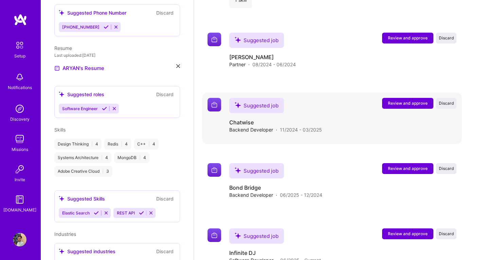
click at [408, 100] on span "Review and approve" at bounding box center [408, 103] width 40 height 6
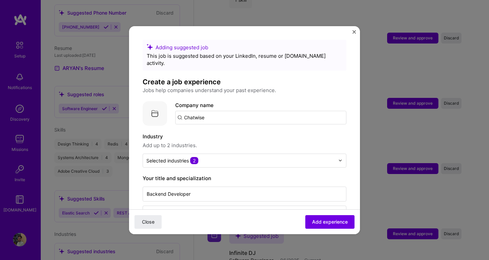
click at [210, 111] on input "Chatwise" at bounding box center [260, 118] width 171 height 14
type input "C"
type input "c"
type input "Chatwise"
click at [229, 130] on div "Chatwise" at bounding box center [227, 136] width 29 height 12
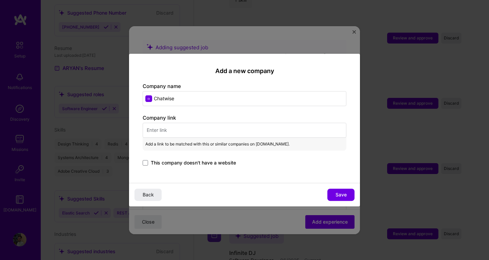
click at [174, 133] on input "text" at bounding box center [245, 130] width 204 height 15
paste input "[URL][DOMAIN_NAME]"
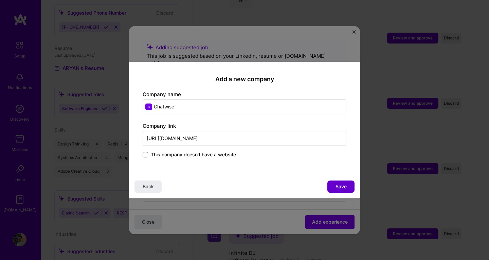
type input "[URL][DOMAIN_NAME]"
click at [334, 185] on button "Save" at bounding box center [340, 186] width 27 height 12
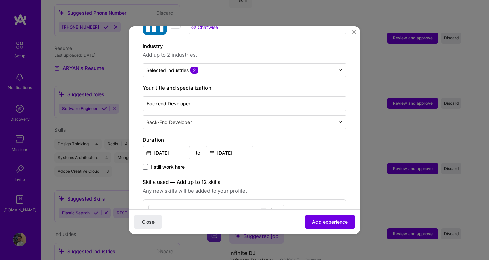
scroll to position [68, 0]
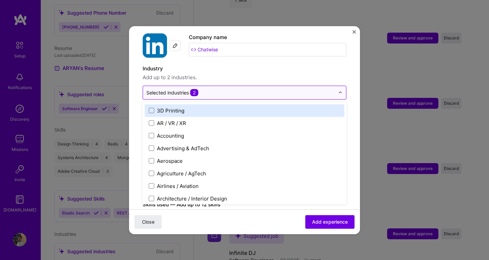
click at [225, 89] on input "text" at bounding box center [240, 92] width 188 height 7
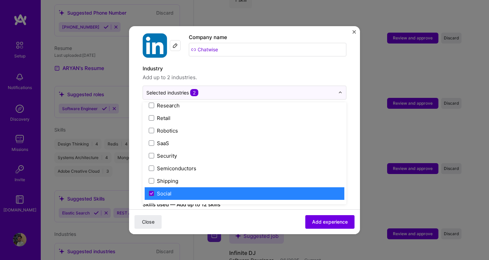
scroll to position [1410, 0]
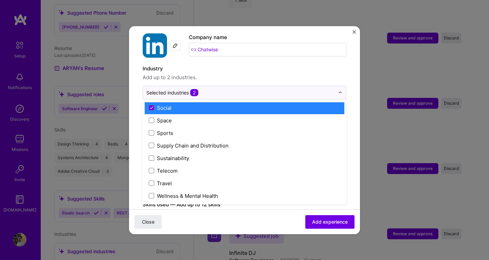
click at [281, 73] on span "Add up to 2 industries." at bounding box center [245, 77] width 204 height 8
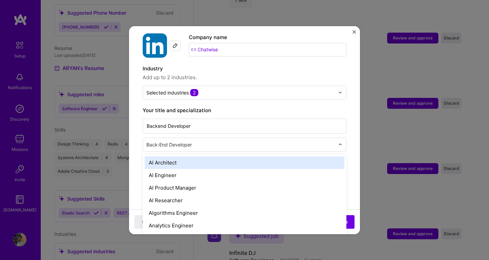
click at [236, 141] on input "text" at bounding box center [241, 144] width 190 height 7
click at [303, 91] on div "Selected industries 2" at bounding box center [240, 92] width 195 height 13
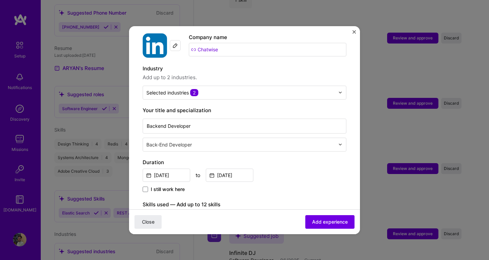
click at [322, 73] on span "Add up to 2 industries." at bounding box center [245, 77] width 204 height 8
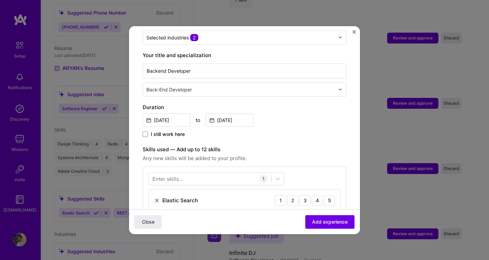
scroll to position [136, 0]
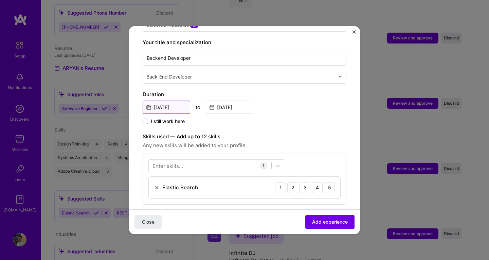
click at [178, 101] on input "[DATE]" at bounding box center [167, 107] width 48 height 13
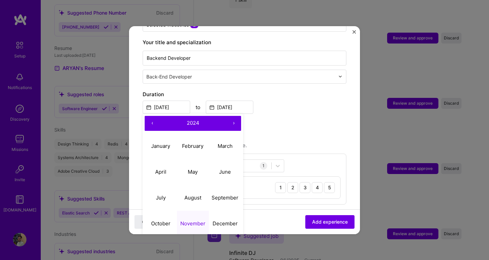
click at [233, 116] on button "›" at bounding box center [233, 123] width 15 height 15
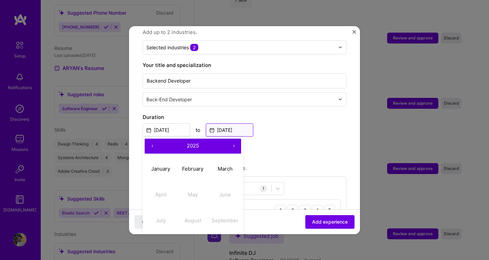
click at [226, 123] on input "[DATE]" at bounding box center [230, 129] width 48 height 13
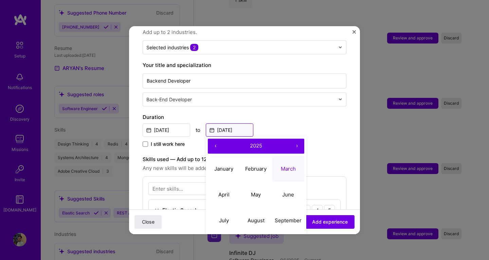
scroll to position [136, 0]
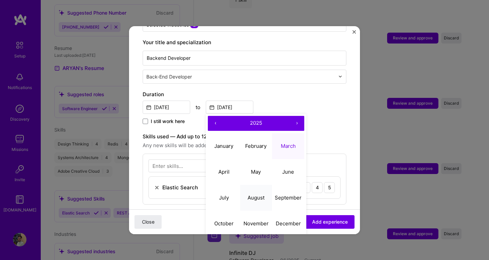
click at [252, 194] on abbr "August" at bounding box center [256, 197] width 17 height 6
type input "[DATE]"
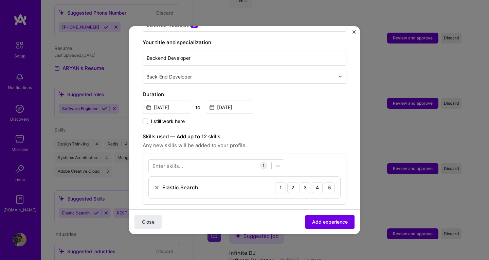
click at [164, 91] on label "Duration" at bounding box center [245, 94] width 204 height 8
click at [164, 101] on input "[DATE]" at bounding box center [167, 107] width 48 height 13
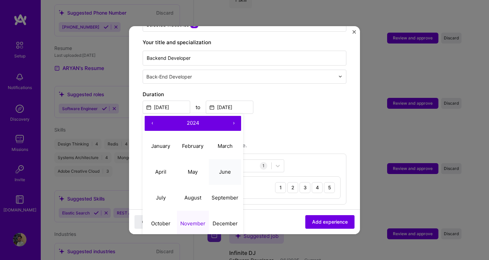
click at [221, 168] on abbr "June" at bounding box center [225, 171] width 12 height 6
type input "[DATE]"
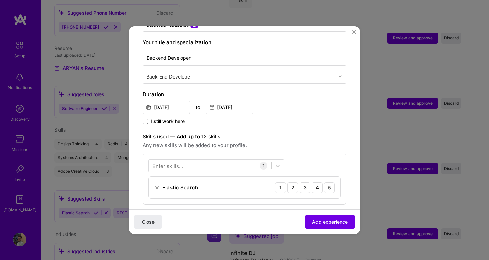
click at [144, 119] on span at bounding box center [145, 121] width 5 height 5
click at [0, 0] on input "I still work here" at bounding box center [0, 0] width 0 height 0
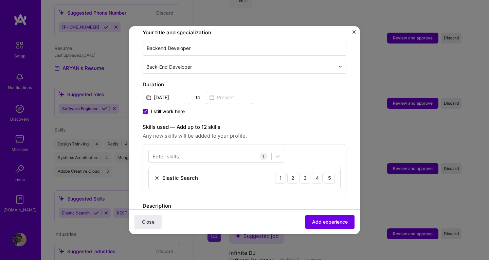
scroll to position [158, 0]
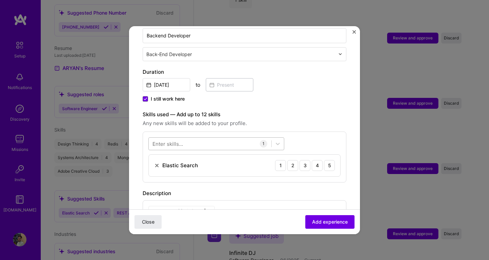
click at [195, 138] on div at bounding box center [210, 143] width 123 height 11
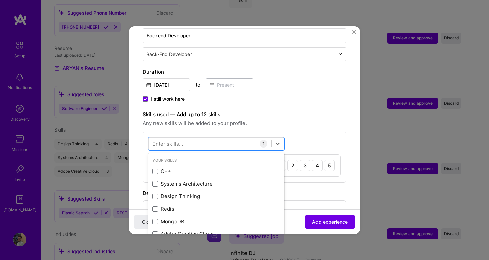
click at [260, 110] on label "Skills used — Add up to 12 skills" at bounding box center [245, 114] width 204 height 8
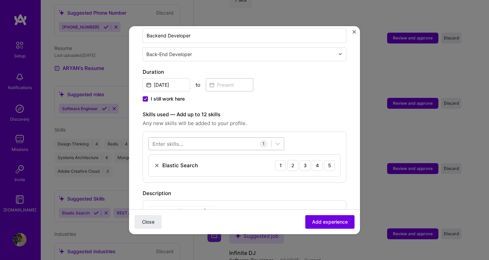
click at [185, 138] on div at bounding box center [210, 143] width 123 height 11
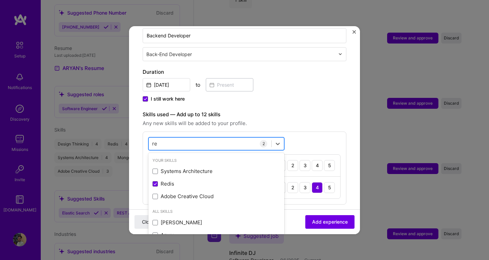
type input "r"
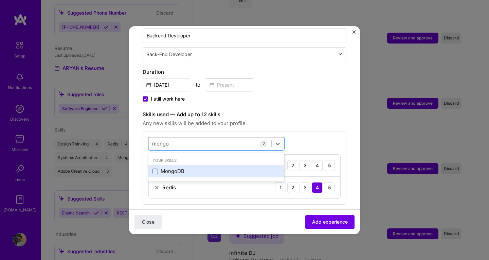
click at [159, 167] on div "MongoDB" at bounding box center [216, 170] width 128 height 7
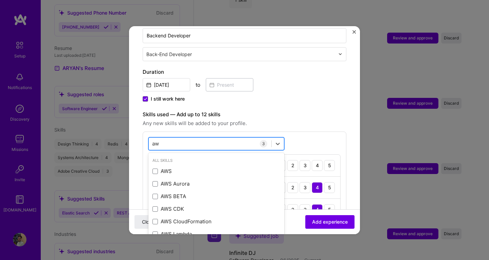
type input "aws"
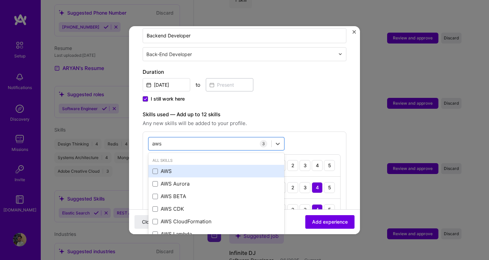
click at [167, 167] on div "AWS" at bounding box center [216, 170] width 128 height 7
click at [163, 167] on div "Node.js" at bounding box center [216, 170] width 128 height 7
click at [155, 168] on span at bounding box center [154, 170] width 5 height 5
click at [0, 0] on input "checkbox" at bounding box center [0, 0] width 0 height 0
click at [168, 167] on div "Fast API" at bounding box center [216, 170] width 128 height 7
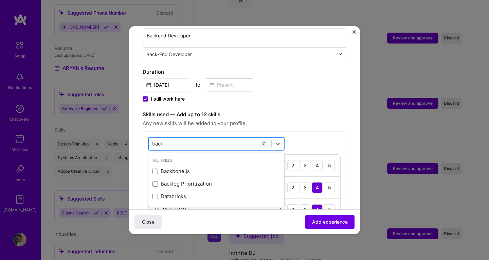
type input "bac"
type input "alogi"
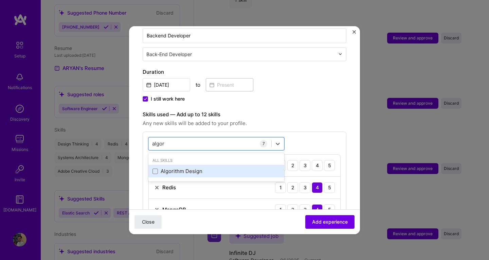
click at [171, 167] on div "Algorithm Design" at bounding box center [216, 170] width 128 height 7
click at [170, 168] on div "Design Thinking" at bounding box center [216, 171] width 136 height 13
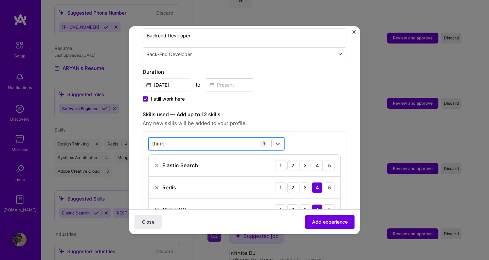
click at [218, 138] on div "think think" at bounding box center [210, 143] width 123 height 11
type input "proble"
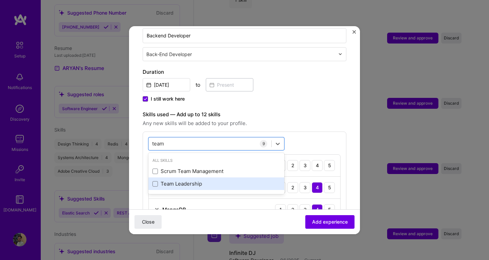
click at [179, 180] on div "Team Leadership" at bounding box center [216, 183] width 128 height 7
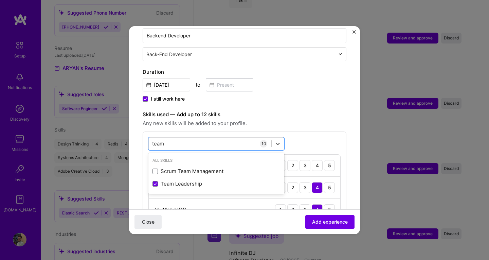
type input "team"
click at [273, 119] on span "Any new skills will be added to your profile." at bounding box center [245, 123] width 204 height 8
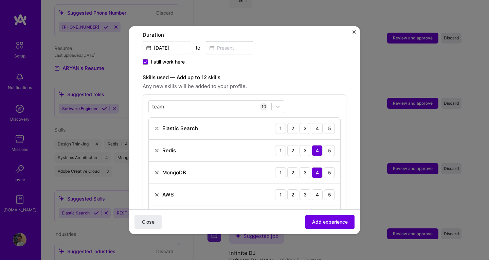
scroll to position [196, 0]
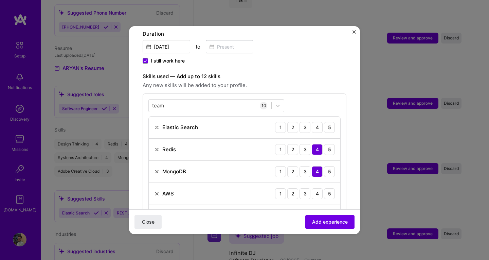
click at [306, 123] on div "1 2 3 4 5" at bounding box center [305, 127] width 60 height 11
click at [301, 122] on div "3" at bounding box center [304, 127] width 11 height 11
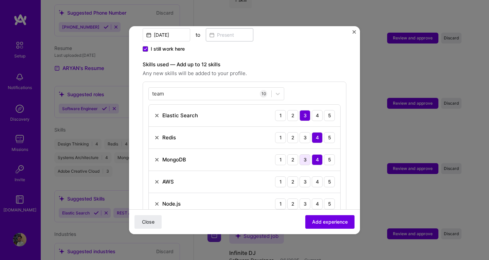
scroll to position [209, 0]
click at [299, 153] on div "3" at bounding box center [304, 158] width 11 height 11
click at [301, 133] on div "3" at bounding box center [304, 136] width 11 height 11
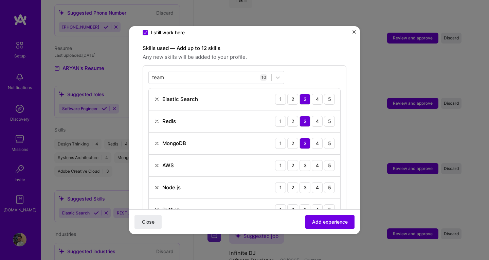
scroll to position [233, 0]
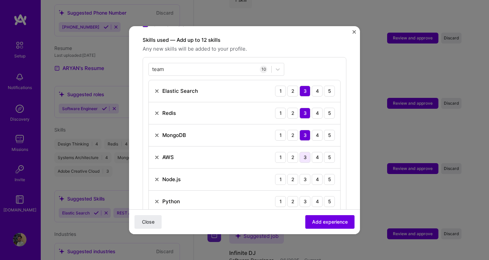
click at [299, 152] on div "3" at bounding box center [304, 157] width 11 height 11
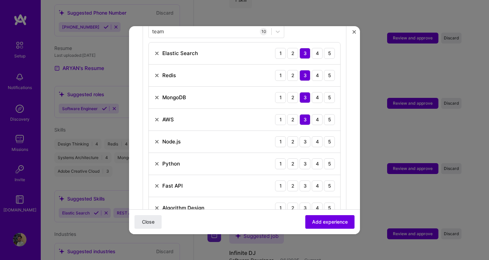
scroll to position [270, 0]
click at [315, 136] on div "4" at bounding box center [317, 141] width 11 height 11
click at [313, 158] on div "4" at bounding box center [317, 163] width 11 height 11
drag, startPoint x: 312, startPoint y: 164, endPoint x: 311, endPoint y: 176, distance: 11.6
click at [311, 176] on div "Elastic Search 1 2 3 4 5 Redis 1 2 3 4 5 MongoDB 1 2 3 4 5 AWS 1 2 3 4 5 Node.j…" at bounding box center [244, 152] width 192 height 221
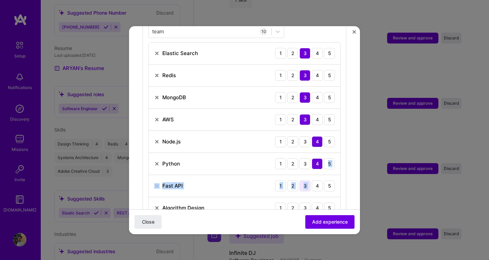
click at [301, 180] on div "3" at bounding box center [304, 185] width 11 height 11
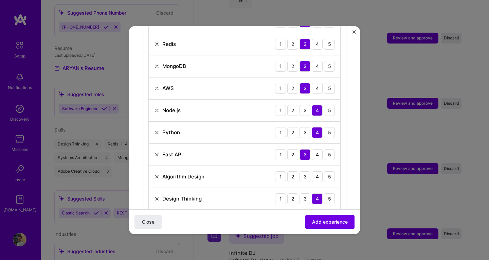
scroll to position [302, 0]
click at [312, 171] on div "4" at bounding box center [317, 176] width 11 height 11
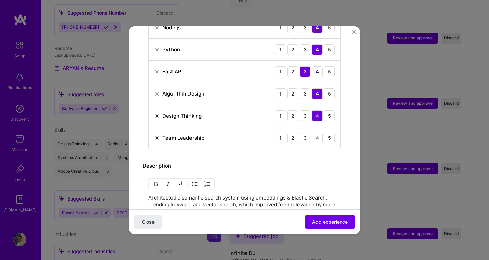
scroll to position [385, 0]
click at [313, 133] on div "4" at bounding box center [317, 137] width 11 height 11
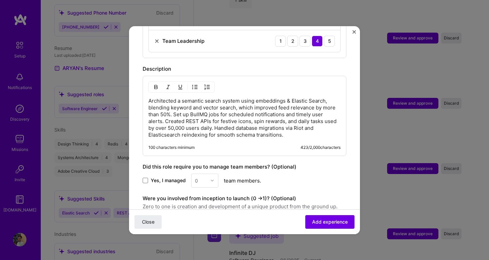
scroll to position [543, 0]
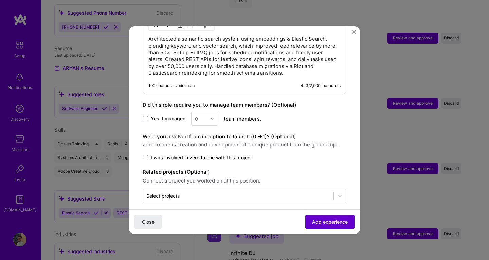
click at [313, 222] on span "Add experience" at bounding box center [330, 221] width 36 height 7
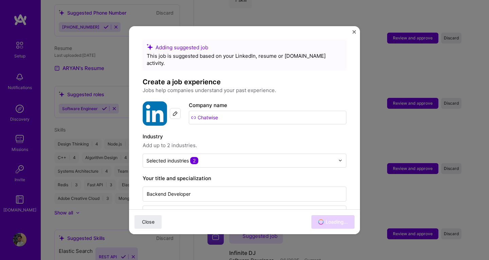
scroll to position [904, 0]
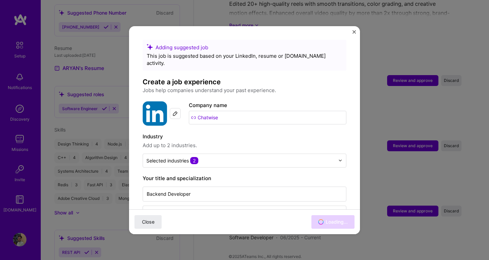
click at [354, 32] on img "Close" at bounding box center [353, 31] width 3 height 3
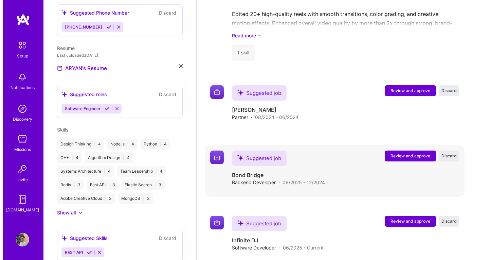
scroll to position [1018, 0]
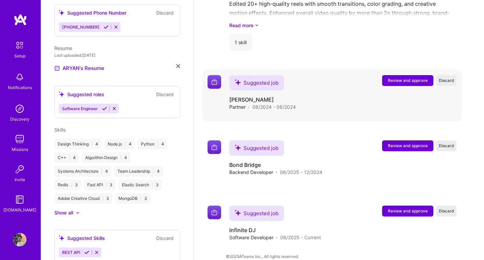
click at [410, 77] on span "Review and approve" at bounding box center [408, 80] width 40 height 6
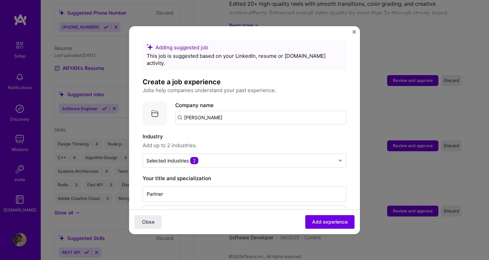
click at [285, 111] on input "[PERSON_NAME]" at bounding box center [260, 118] width 171 height 14
type input "[PERSON_NAME]"
click at [198, 128] on div "Add company Bling [PERSON_NAME]" at bounding box center [226, 136] width 102 height 17
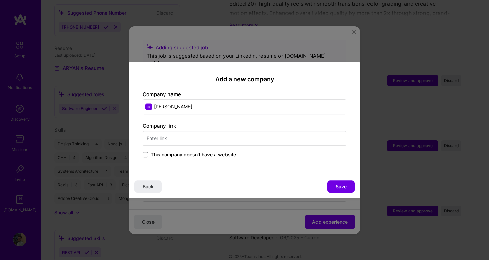
click at [204, 136] on input "text" at bounding box center [245, 138] width 204 height 15
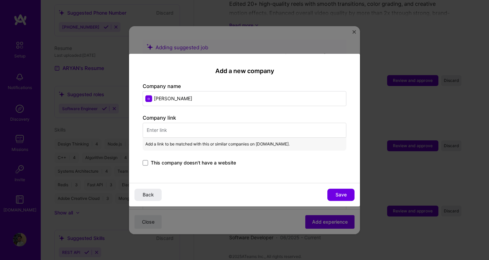
paste input "[URL][DOMAIN_NAME][DOMAIN_NAME]"
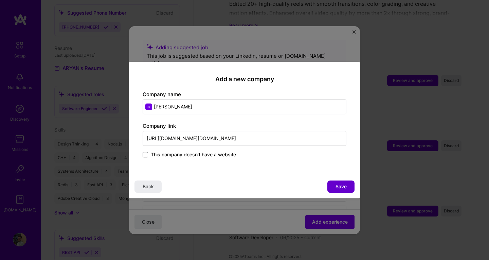
type input "[URL][DOMAIN_NAME][DOMAIN_NAME]"
click at [335, 183] on button "Save" at bounding box center [340, 186] width 27 height 12
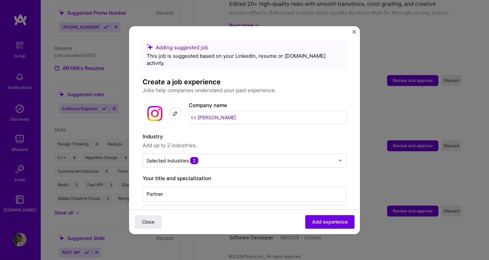
scroll to position [6, 0]
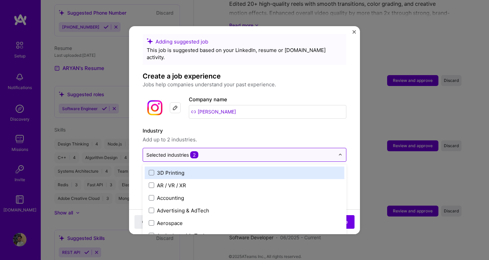
click at [303, 148] on div "Selected industries 2" at bounding box center [240, 154] width 195 height 13
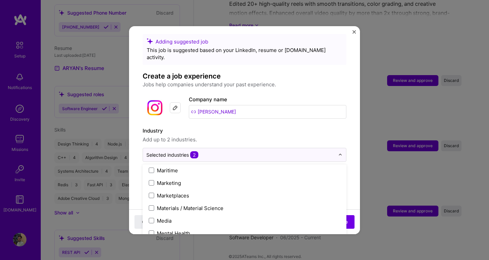
scroll to position [1011, 0]
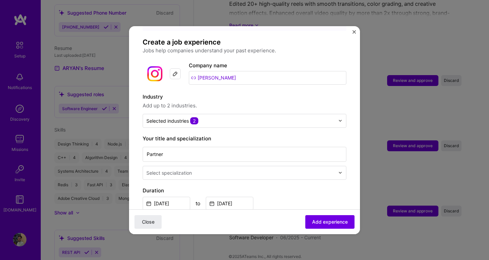
scroll to position [39, 0]
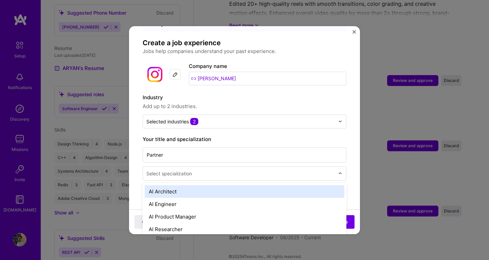
click at [215, 170] on input "text" at bounding box center [241, 173] width 190 height 7
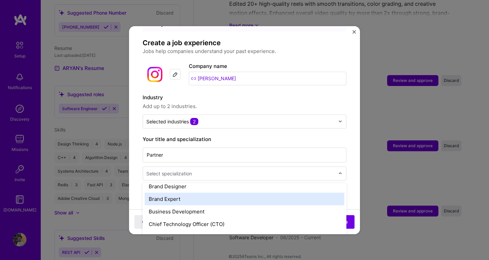
scroll to position [146, 0]
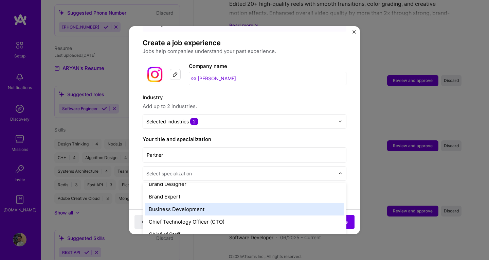
click at [195, 203] on div "Business Development" at bounding box center [245, 209] width 200 height 13
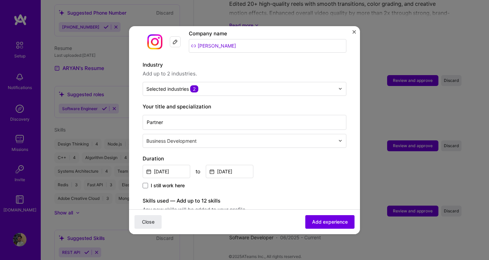
scroll to position [77, 0]
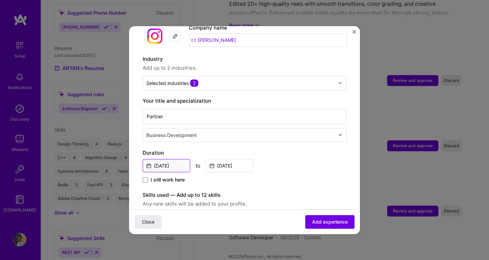
click at [174, 160] on input "[DATE]" at bounding box center [167, 165] width 48 height 13
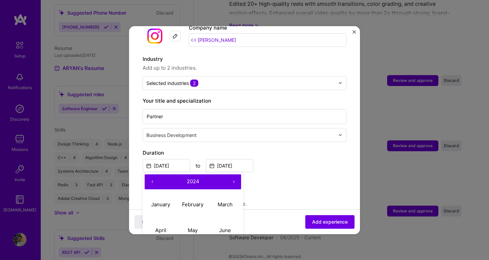
click at [154, 175] on button "‹" at bounding box center [152, 181] width 15 height 15
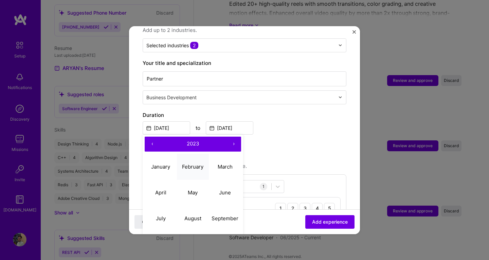
scroll to position [117, 0]
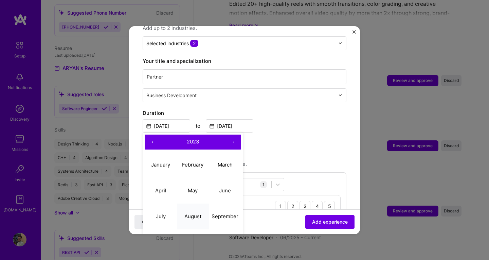
click at [196, 203] on button "August" at bounding box center [193, 216] width 32 height 26
type input "[DATE]"
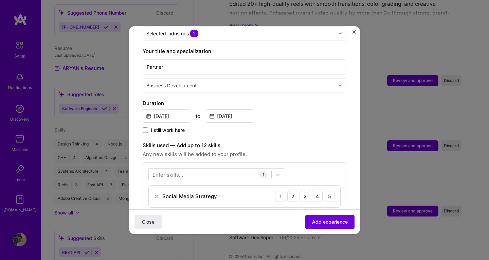
scroll to position [146, 0]
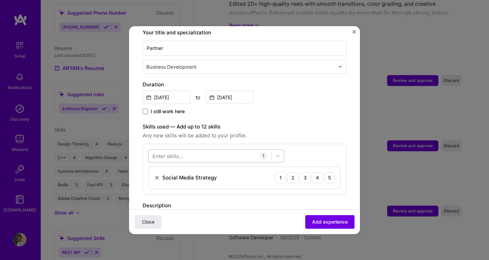
click at [218, 150] on div at bounding box center [210, 155] width 123 height 11
type input "busi"
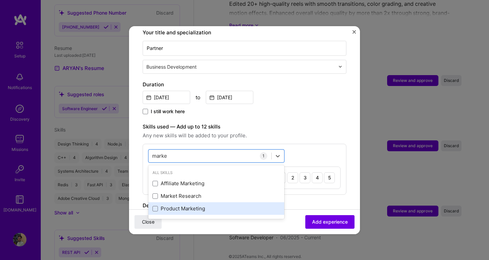
click at [179, 205] on div "Product Marketing" at bounding box center [216, 208] width 128 height 7
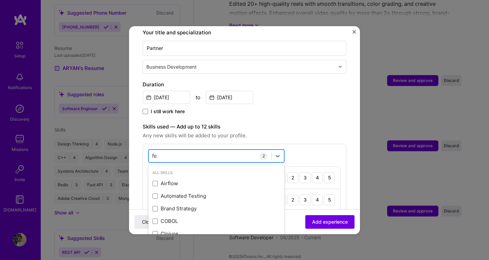
type input "f"
type input "devel"
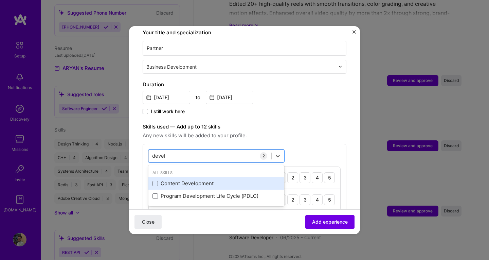
click at [183, 180] on div "Content Development" at bounding box center [216, 183] width 128 height 7
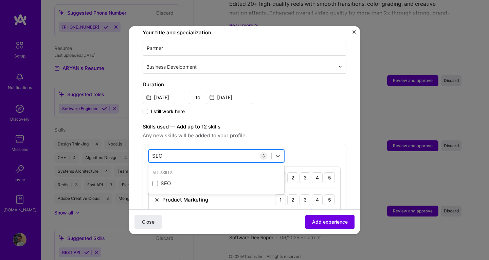
type input "SE"
click at [265, 131] on span "Any new skills will be added to your profile." at bounding box center [245, 135] width 204 height 8
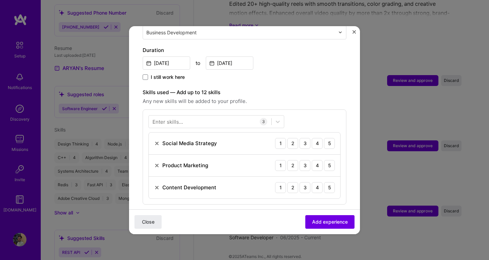
scroll to position [180, 0]
click at [299, 139] on div "3" at bounding box center [304, 143] width 11 height 11
click at [299, 160] on div "3" at bounding box center [304, 165] width 11 height 11
click at [301, 182] on div "3" at bounding box center [304, 187] width 11 height 11
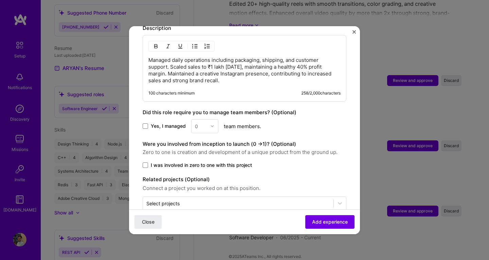
scroll to position [375, 0]
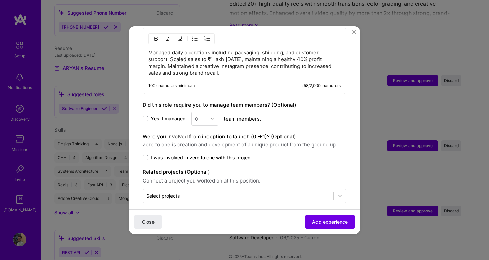
click at [145, 155] on span at bounding box center [145, 157] width 5 height 5
click at [0, 0] on input "I was involved in zero to one with this project" at bounding box center [0, 0] width 0 height 0
click at [312, 219] on span "Add experience" at bounding box center [330, 221] width 36 height 7
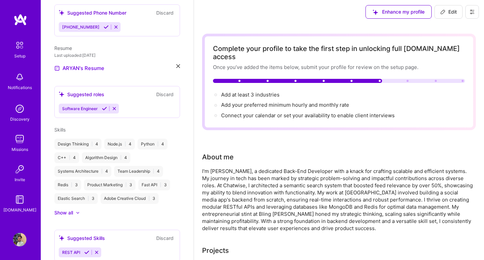
scroll to position [0, 0]
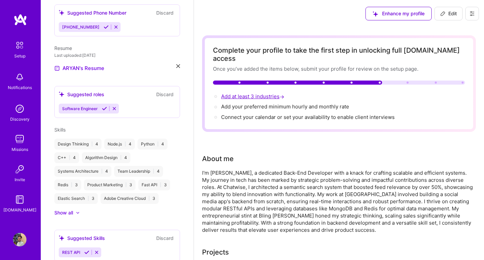
click at [254, 93] on span "Add at least 3 industries →" at bounding box center [253, 96] width 65 height 6
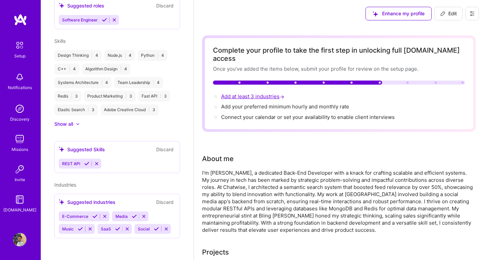
select select "US"
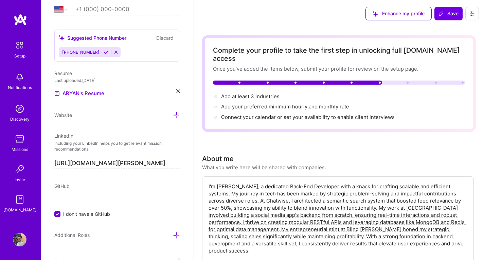
scroll to position [274, 0]
click at [57, 216] on input "I don't have a GitHub" at bounding box center [58, 215] width 6 height 6
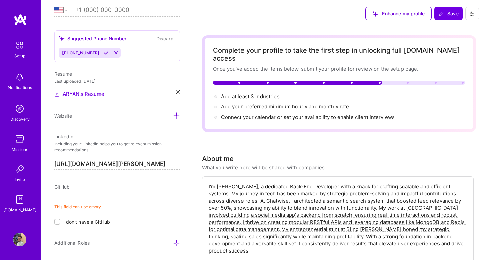
paste input "[URL][DOMAIN_NAME]"
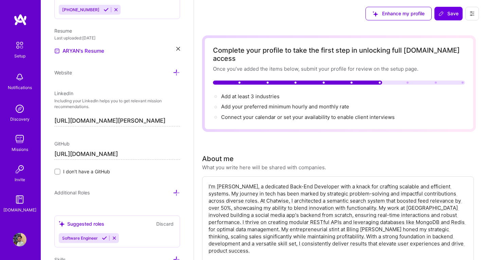
scroll to position [319, 0]
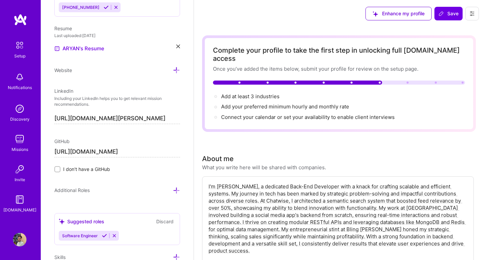
type input "[URL][DOMAIN_NAME]"
click at [88, 189] on span "Additional Roles" at bounding box center [71, 190] width 35 height 6
click at [239, 93] on span "Add at least 3 industries →" at bounding box center [253, 96] width 65 height 6
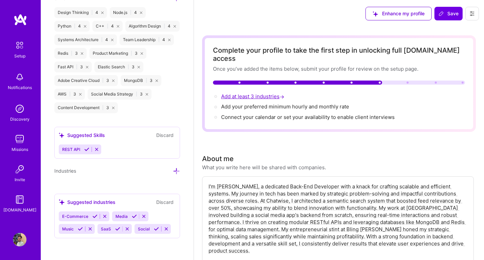
scroll to position [591, 0]
click at [175, 167] on icon at bounding box center [176, 170] width 7 height 7
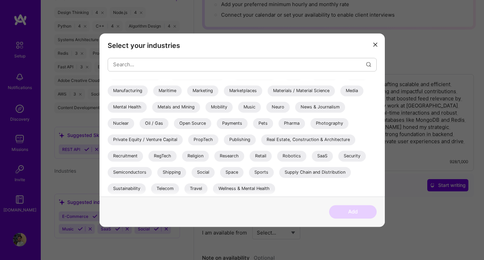
scroll to position [113, 0]
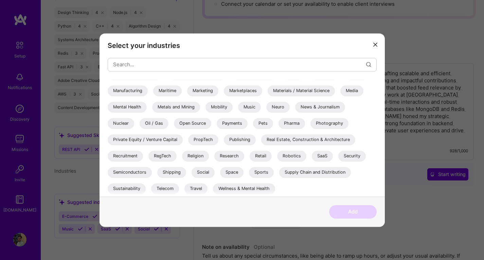
click at [203, 170] on div "Social" at bounding box center [203, 172] width 23 height 11
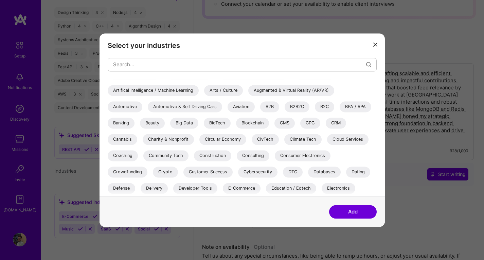
scroll to position [45, 0]
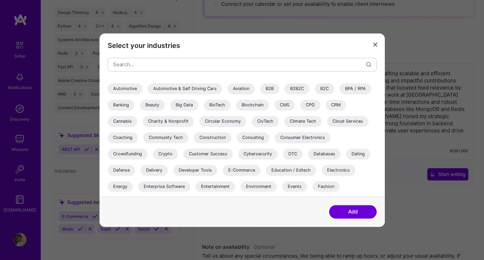
click at [253, 141] on div "Consulting" at bounding box center [253, 137] width 33 height 11
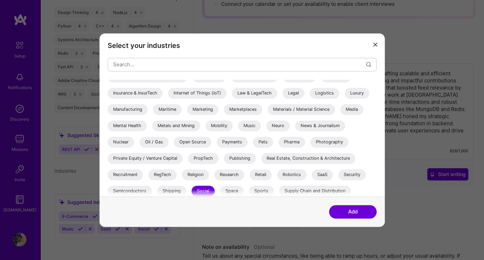
scroll to position [222, 0]
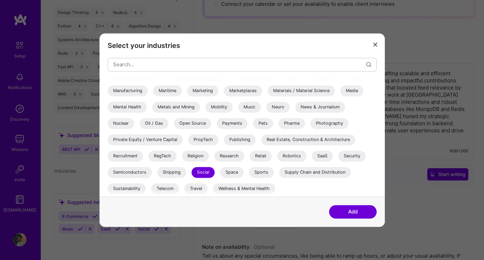
click at [293, 134] on div "Real Estate, Construction & Architecture" at bounding box center [308, 139] width 94 height 11
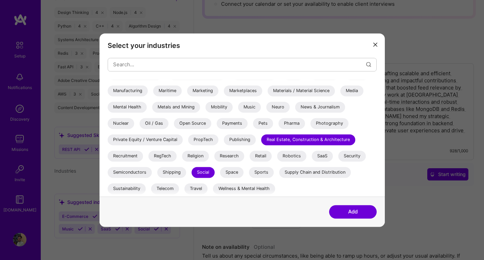
click at [343, 210] on button "Add" at bounding box center [353, 212] width 48 height 14
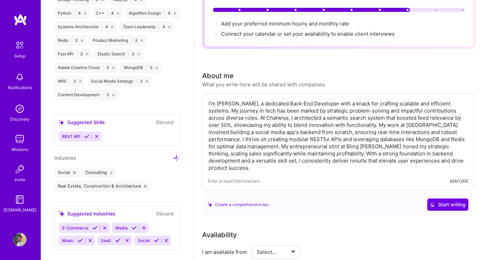
scroll to position [0, 0]
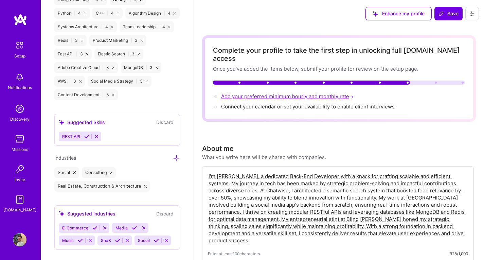
click at [276, 93] on span "Add your preferred minimum hourly and monthly rate →" at bounding box center [288, 96] width 134 height 6
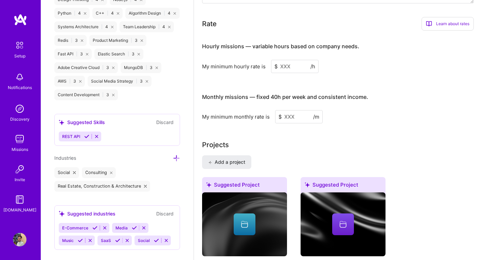
scroll to position [421, 0]
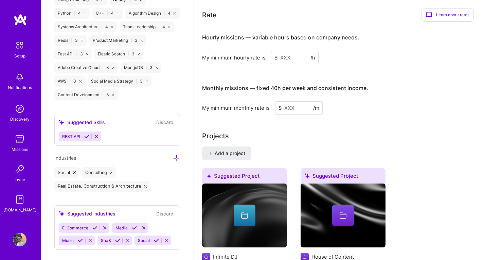
click at [290, 53] on input at bounding box center [295, 57] width 48 height 13
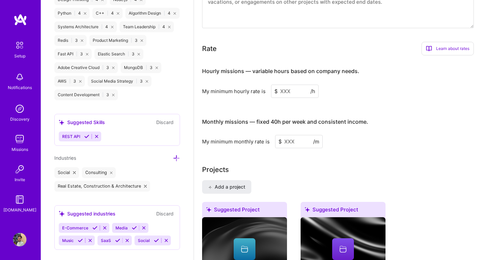
scroll to position [376, 0]
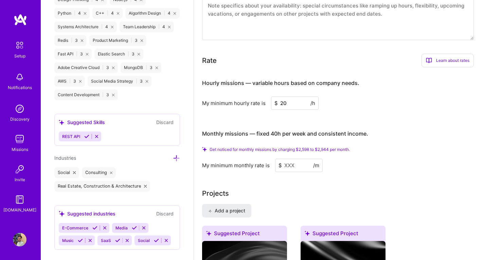
type input "20"
click at [298, 159] on input at bounding box center [299, 165] width 48 height 13
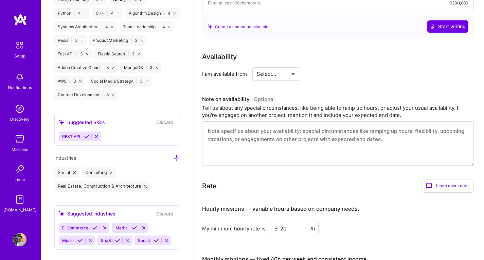
type input "1500"
click at [332, 184] on div "Rate Learn about rates Hourly Rate What is hourly rate? This model involves pay…" at bounding box center [338, 232] width 272 height 106
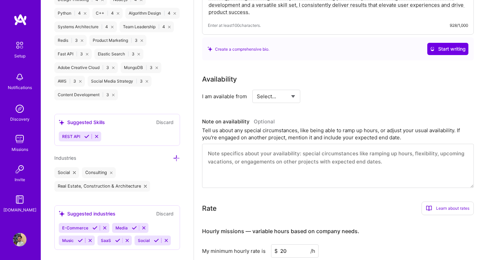
scroll to position [195, 0]
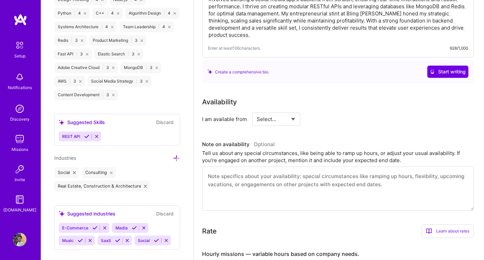
click at [279, 114] on select "Select... Right Now Future Date Not Available" at bounding box center [276, 118] width 39 height 17
select select "Right Now"
click at [257, 110] on select "Select... Right Now Future Date Not Available" at bounding box center [276, 118] width 39 height 17
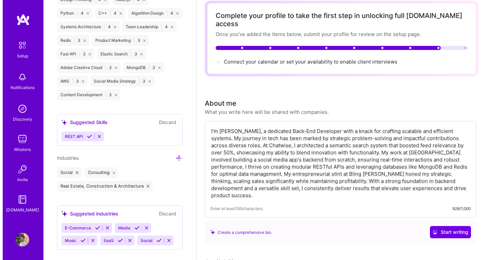
scroll to position [0, 0]
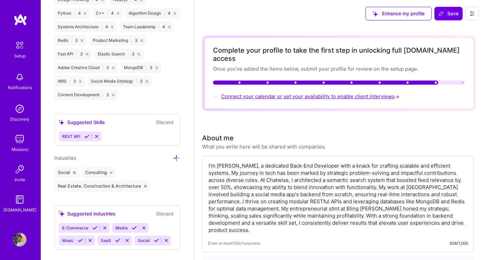
click at [269, 93] on span "Connect your calendar or set your availability to enable client interviews →" at bounding box center [311, 96] width 180 height 6
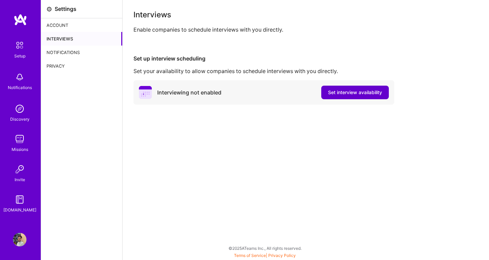
click at [347, 95] on span "Set interview availability" at bounding box center [355, 92] width 54 height 7
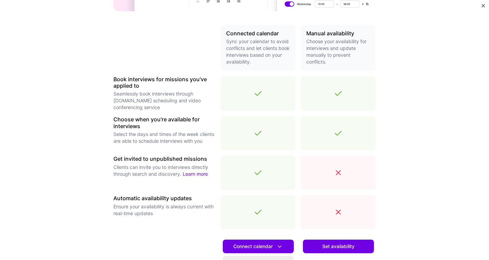
scroll to position [216, 0]
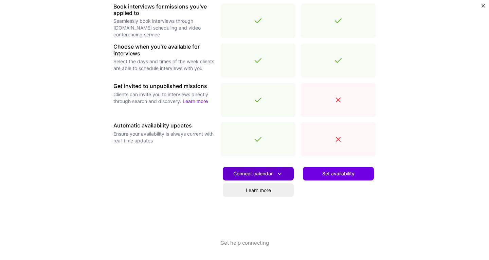
click at [269, 172] on span "Connect calendar" at bounding box center [258, 173] width 50 height 7
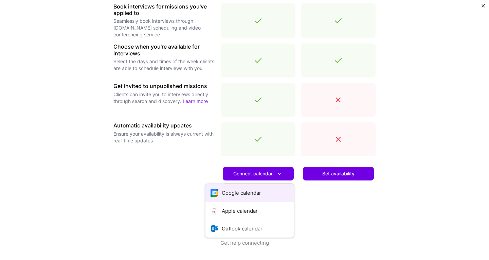
click at [252, 193] on button "Google calendar" at bounding box center [249, 193] width 88 height 18
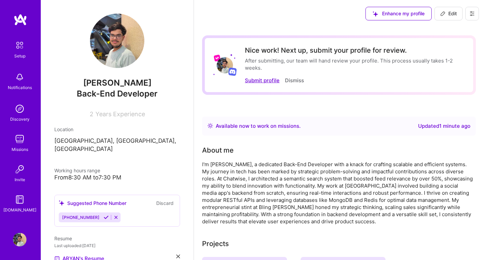
click at [276, 83] on button "Submit profile" at bounding box center [262, 80] width 35 height 7
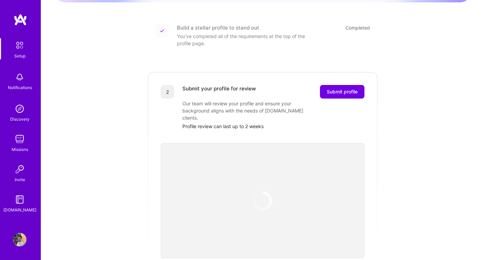
scroll to position [113, 0]
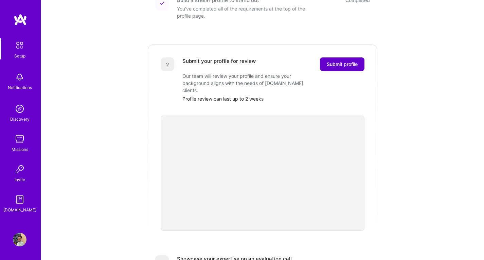
click at [343, 61] on button "Submit profile" at bounding box center [342, 64] width 44 height 14
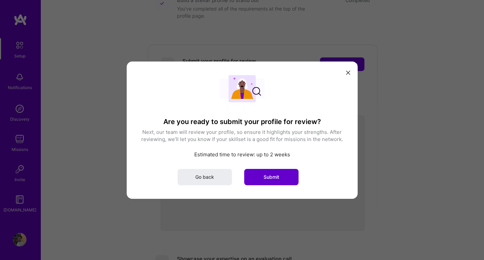
click at [265, 177] on span "Submit" at bounding box center [272, 176] width 16 height 7
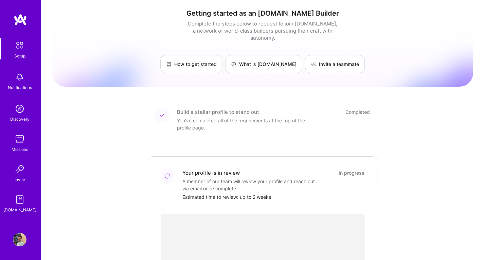
scroll to position [0, 0]
